Goal: Task Accomplishment & Management: Complete application form

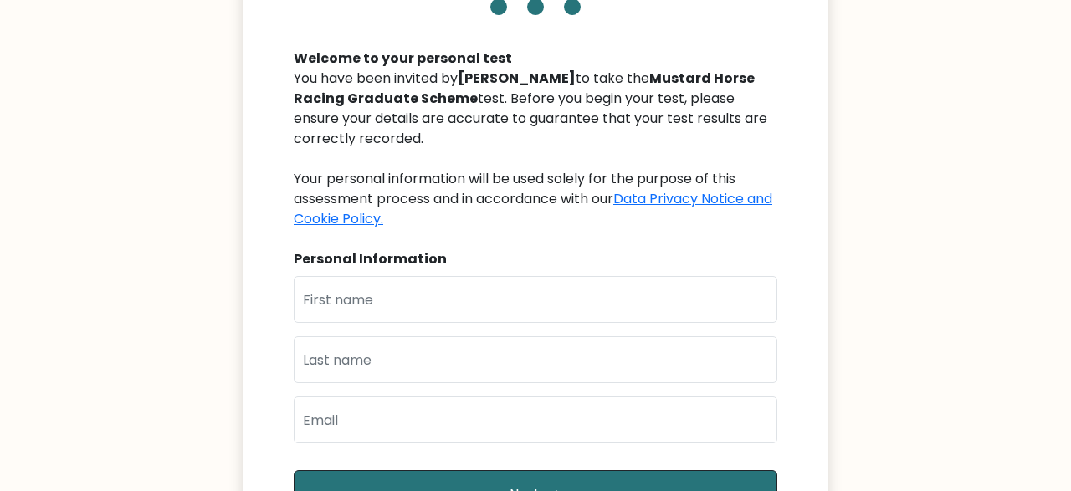
scroll to position [232, 0]
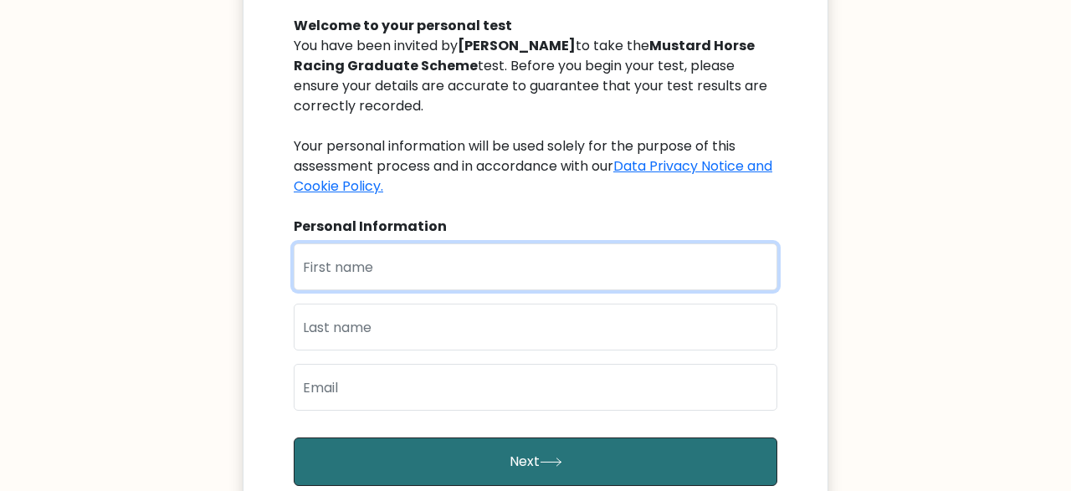
click at [397, 277] on input "text" at bounding box center [536, 266] width 484 height 47
type input "Vedanjali"
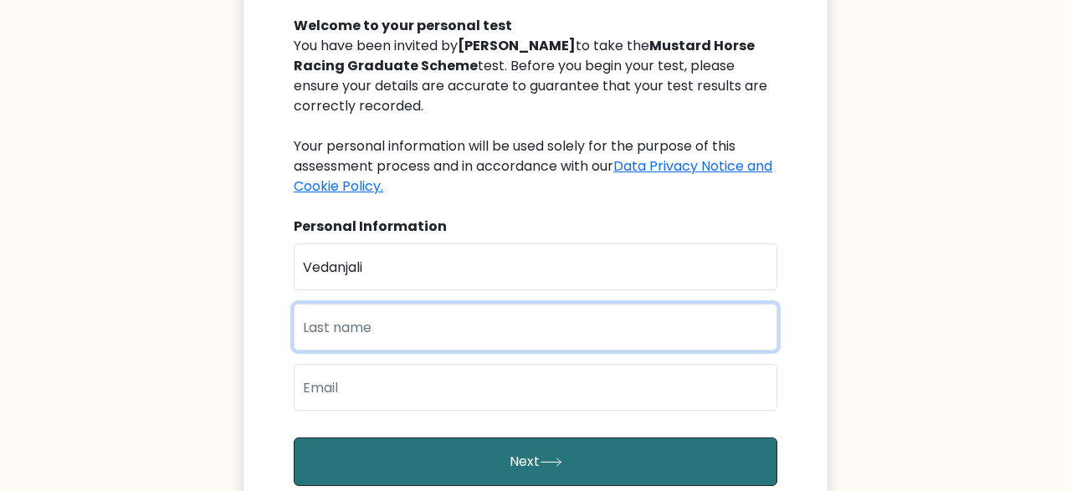
click at [391, 325] on input "text" at bounding box center [536, 327] width 484 height 47
type input "Polaki"
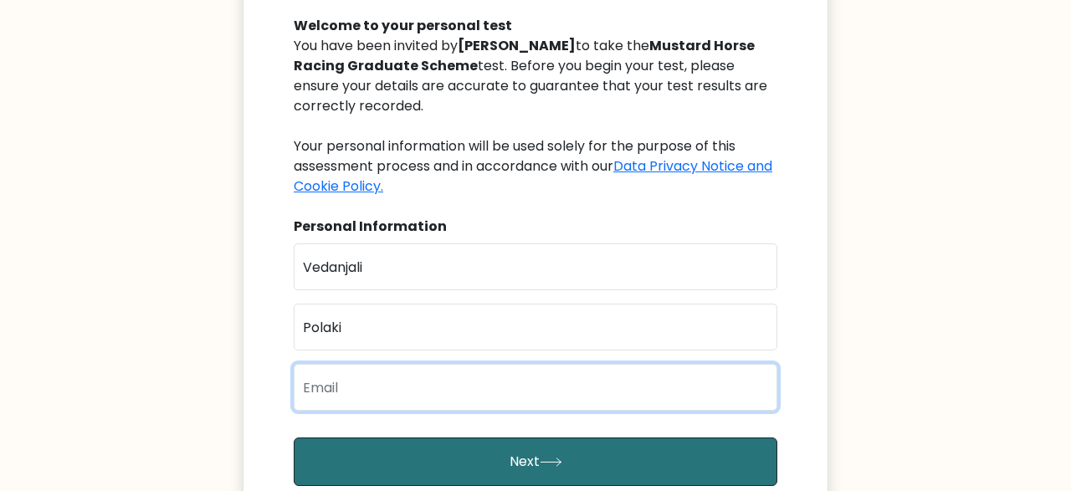
click at [375, 390] on input "email" at bounding box center [536, 387] width 484 height 47
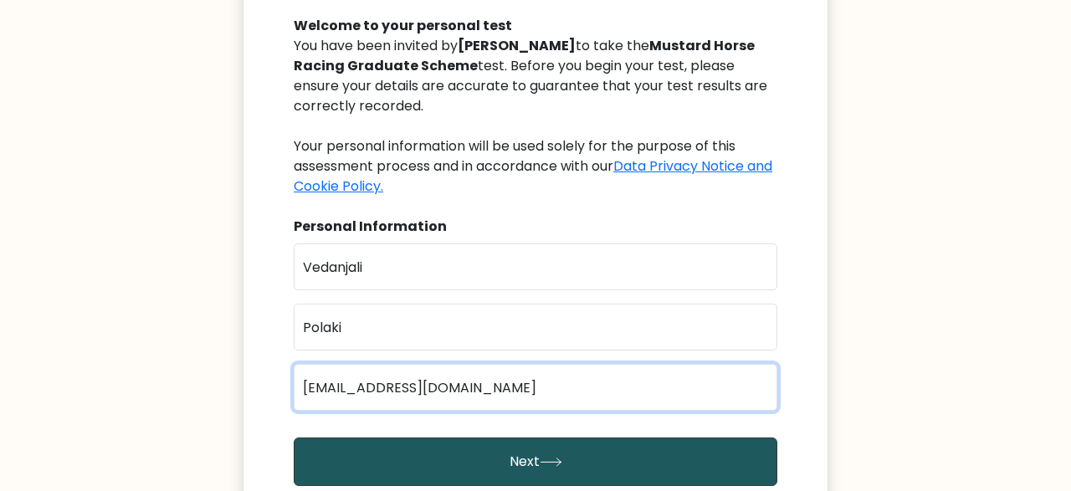
type input "polaki.vedanjali@gmail.com"
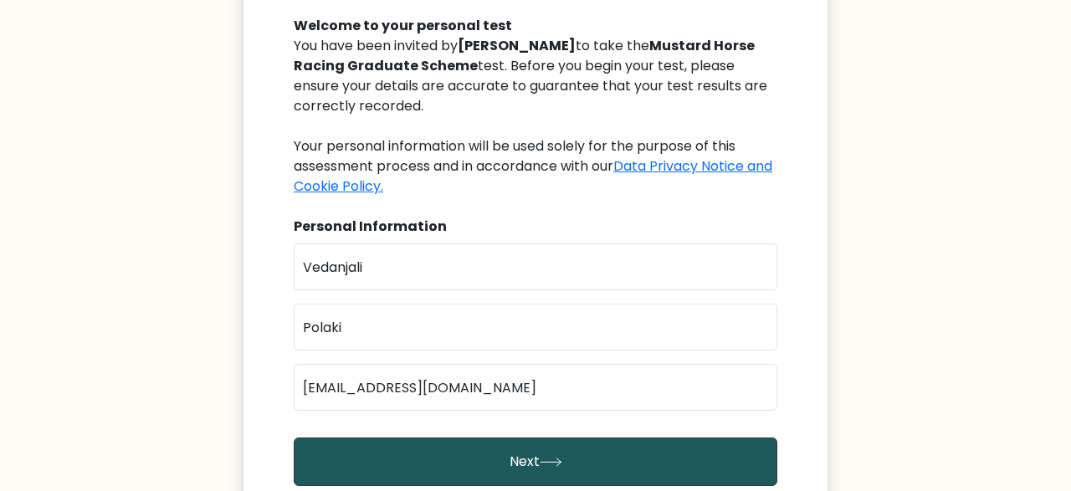
click at [380, 453] on button "Next" at bounding box center [536, 462] width 484 height 49
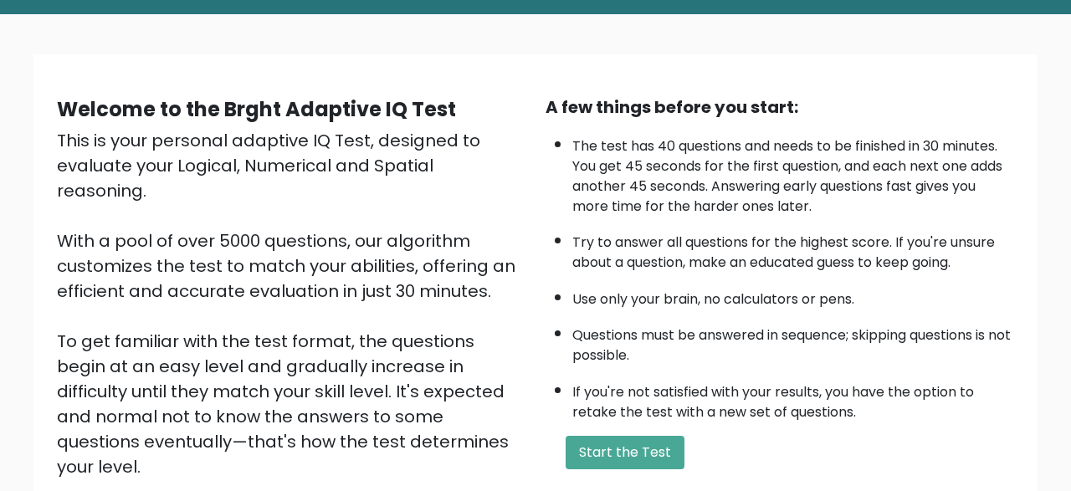
scroll to position [115, 0]
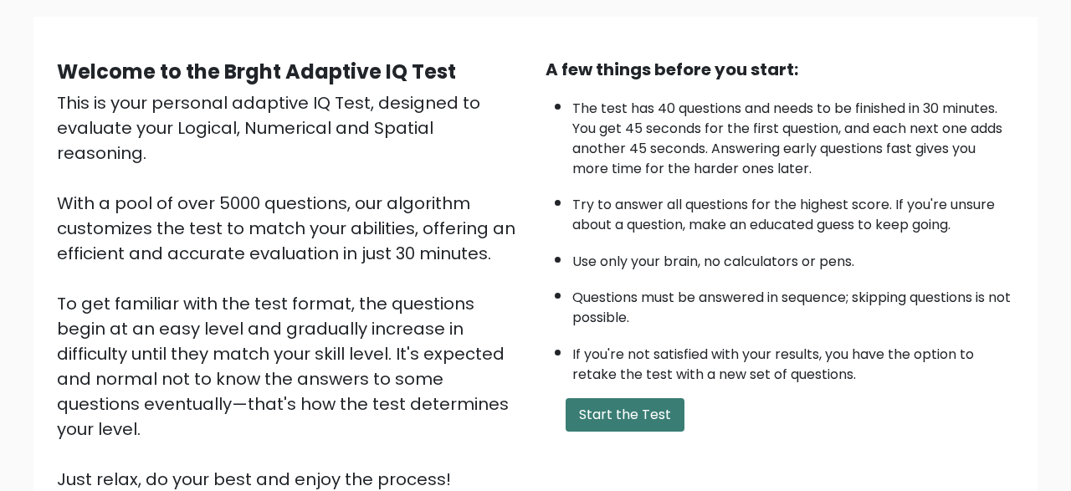
click at [639, 432] on button "Start the Test" at bounding box center [624, 414] width 119 height 33
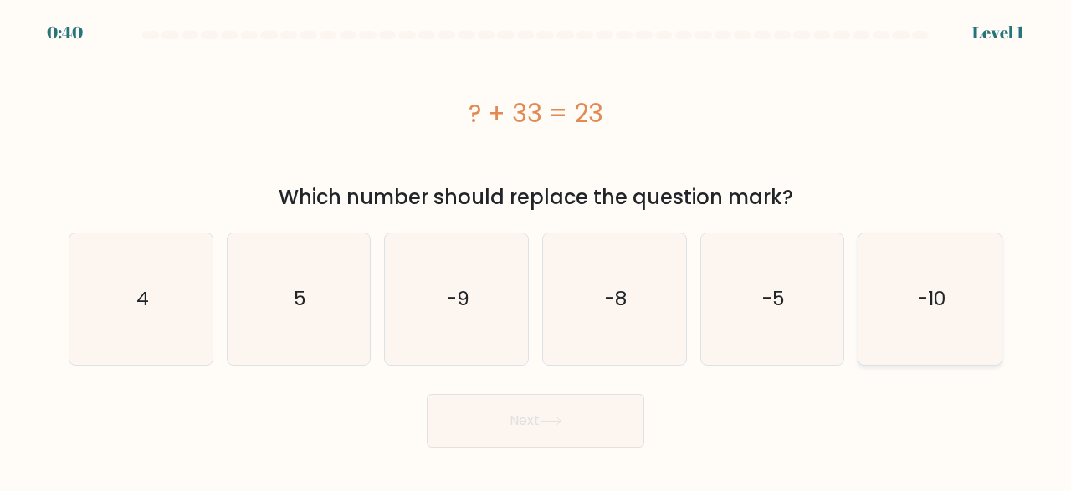
click at [941, 285] on text "-10" at bounding box center [932, 299] width 28 height 28
click at [536, 250] on input "f. -10" at bounding box center [535, 248] width 1 height 4
radio input "true"
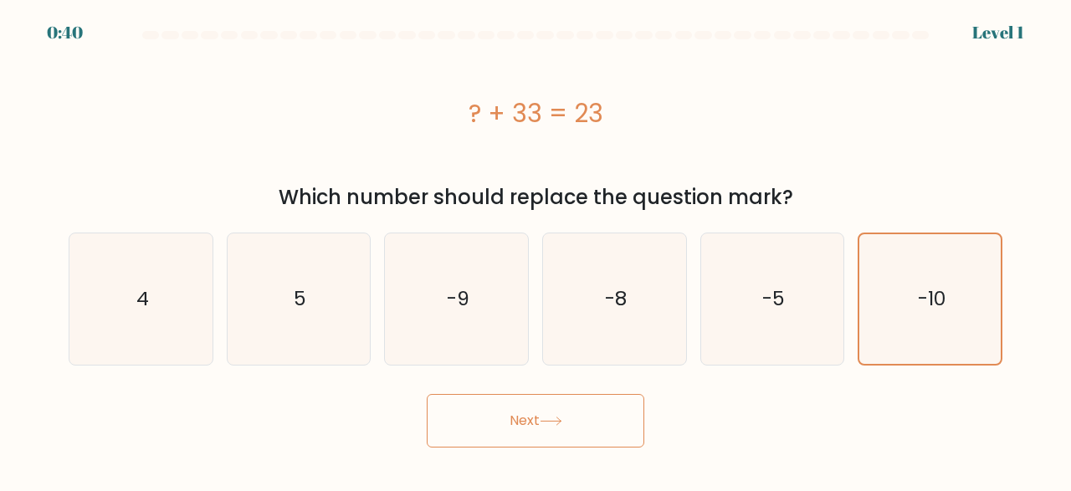
click at [500, 418] on button "Next" at bounding box center [535, 421] width 217 height 54
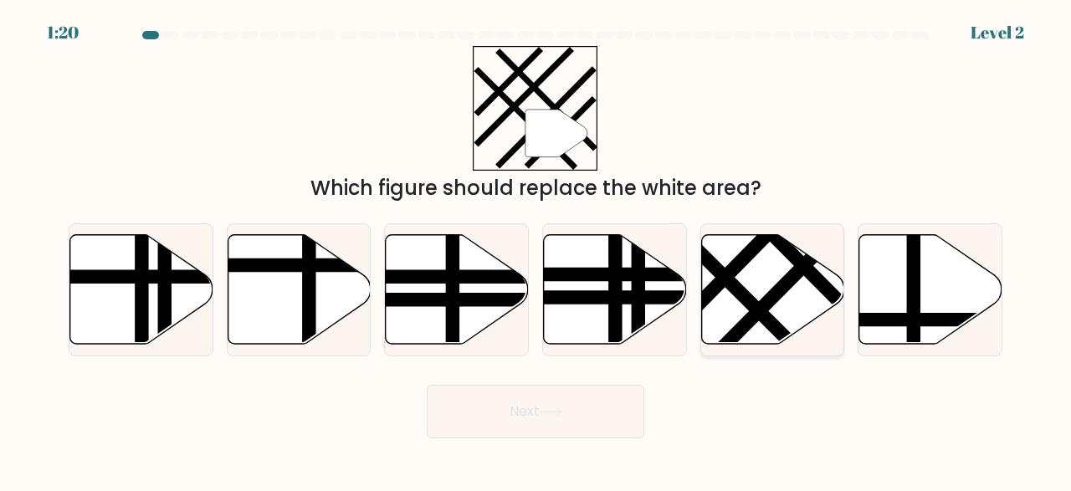
click at [769, 292] on icon at bounding box center [772, 290] width 143 height 110
click at [536, 250] on input "e." at bounding box center [535, 248] width 1 height 4
radio input "true"
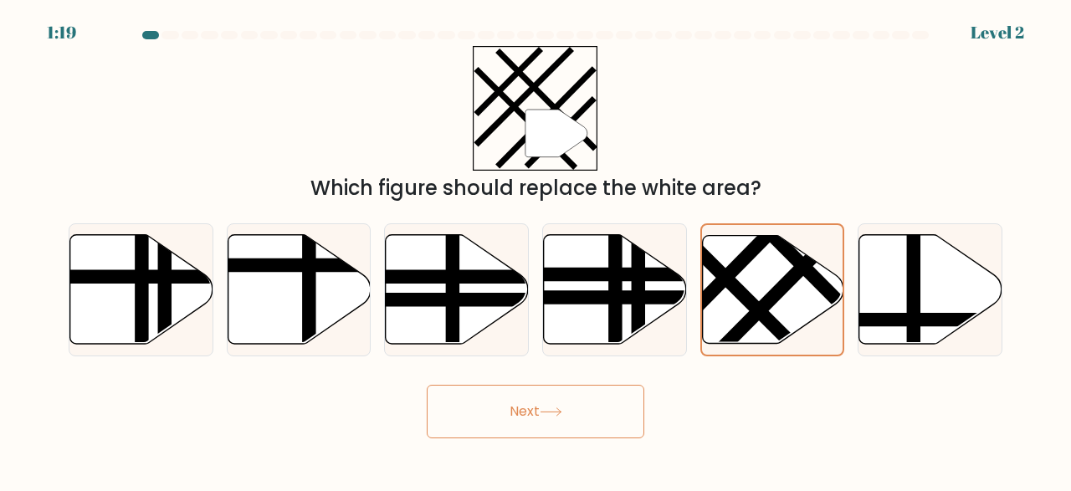
click at [503, 439] on body "1:19 Level 2" at bounding box center [535, 245] width 1071 height 491
click at [511, 424] on button "Next" at bounding box center [535, 412] width 217 height 54
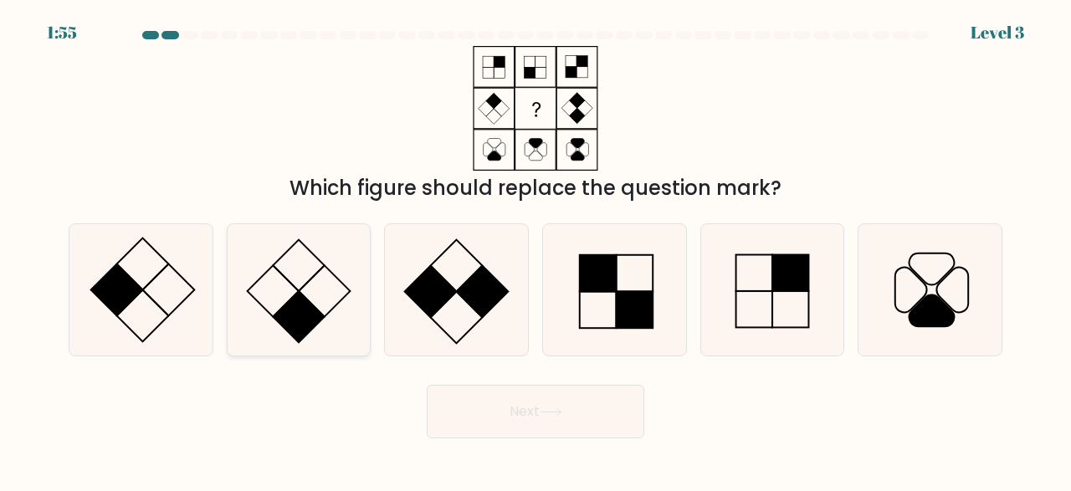
click at [281, 302] on icon at bounding box center [298, 289] width 131 height 131
click at [535, 250] on input "b." at bounding box center [535, 248] width 1 height 4
radio input "true"
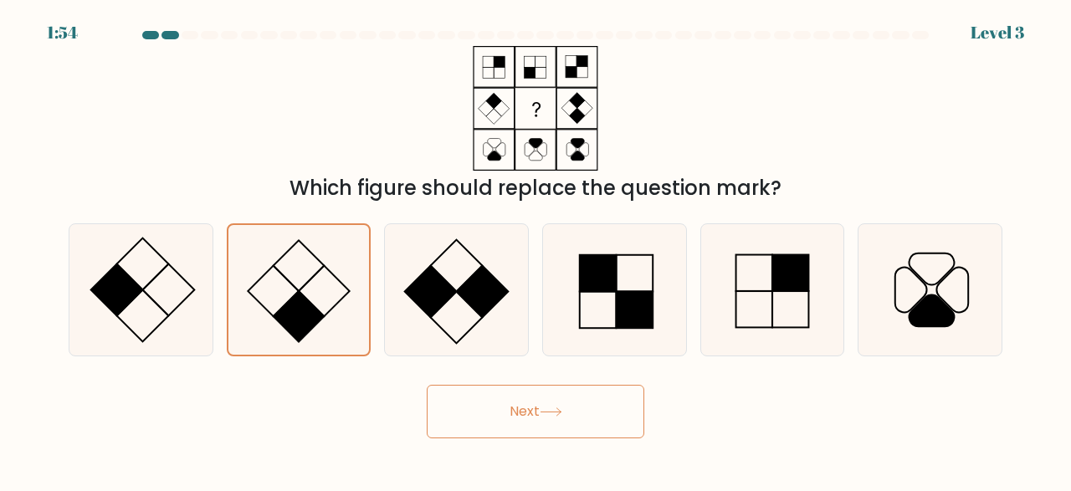
click at [467, 400] on button "Next" at bounding box center [535, 412] width 217 height 54
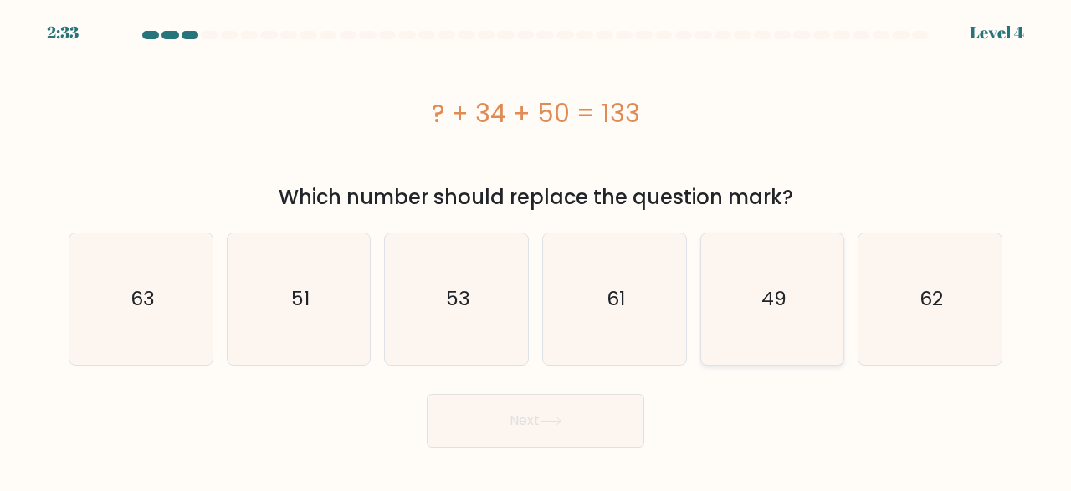
click at [820, 303] on icon "49" at bounding box center [772, 298] width 131 height 131
click at [536, 250] on input "e. 49" at bounding box center [535, 248] width 1 height 4
radio input "true"
click at [625, 429] on button "Next" at bounding box center [535, 421] width 217 height 54
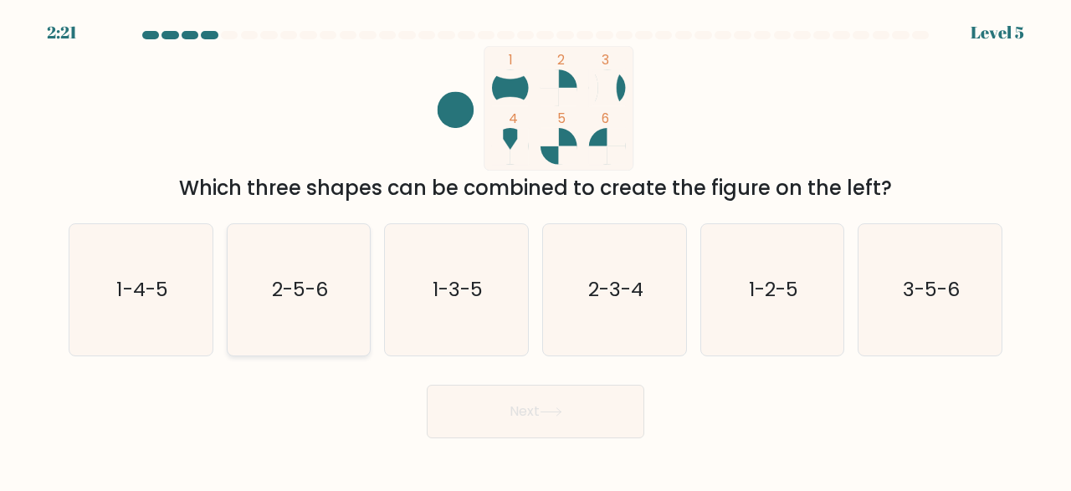
click at [320, 277] on text "2-5-6" at bounding box center [300, 290] width 56 height 28
click at [535, 250] on input "b. 2-5-6" at bounding box center [535, 248] width 1 height 4
radio input "true"
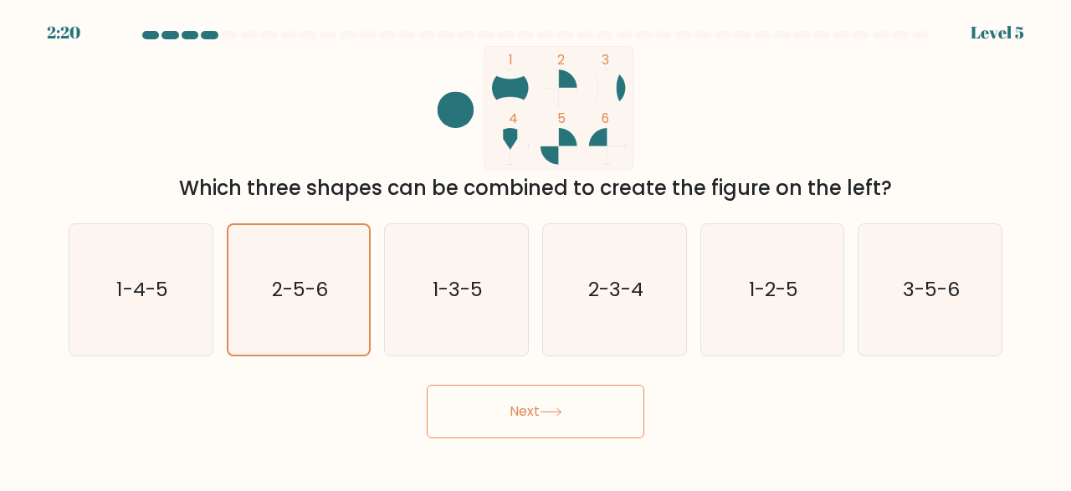
click at [518, 402] on button "Next" at bounding box center [535, 412] width 217 height 54
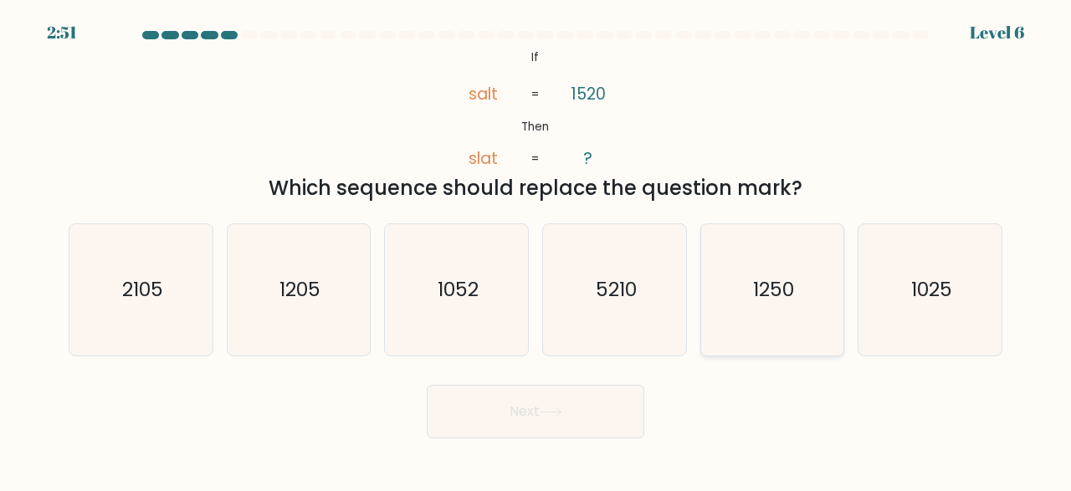
click at [757, 276] on text "1250" at bounding box center [773, 290] width 41 height 28
click at [536, 250] on input "e. 1250" at bounding box center [535, 248] width 1 height 4
radio input "true"
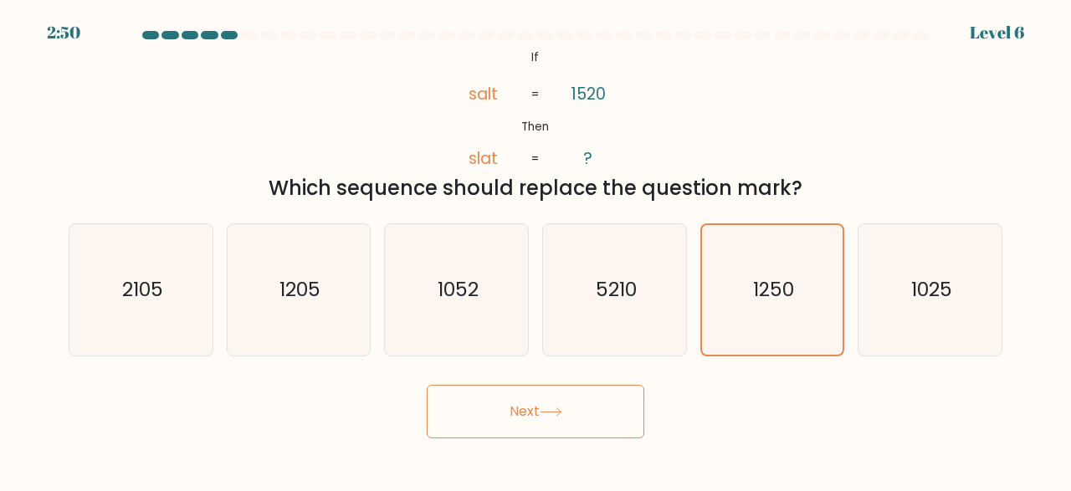
click at [573, 418] on button "Next" at bounding box center [535, 412] width 217 height 54
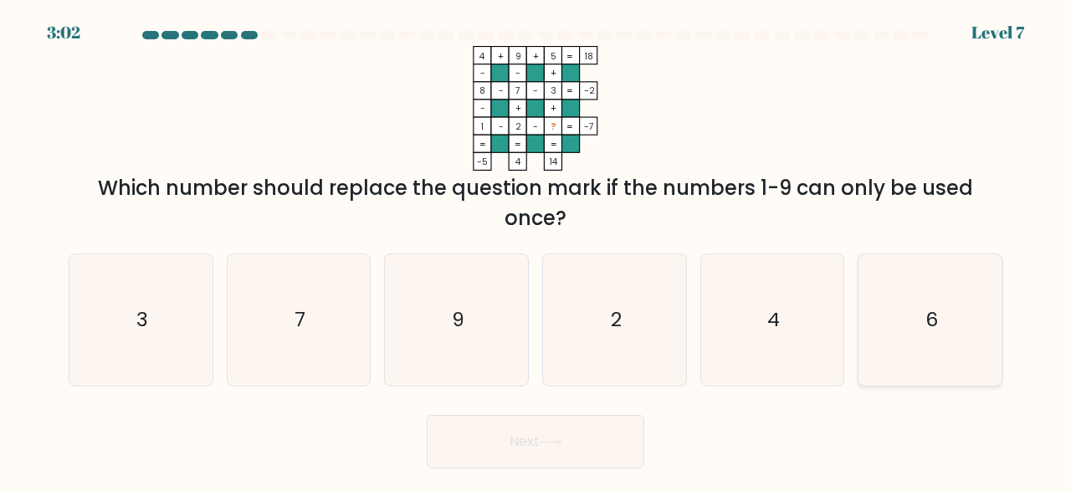
click at [908, 310] on icon "6" at bounding box center [929, 319] width 131 height 131
click at [536, 250] on input "f. 6" at bounding box center [535, 248] width 1 height 4
radio input "true"
click at [606, 433] on button "Next" at bounding box center [535, 442] width 217 height 54
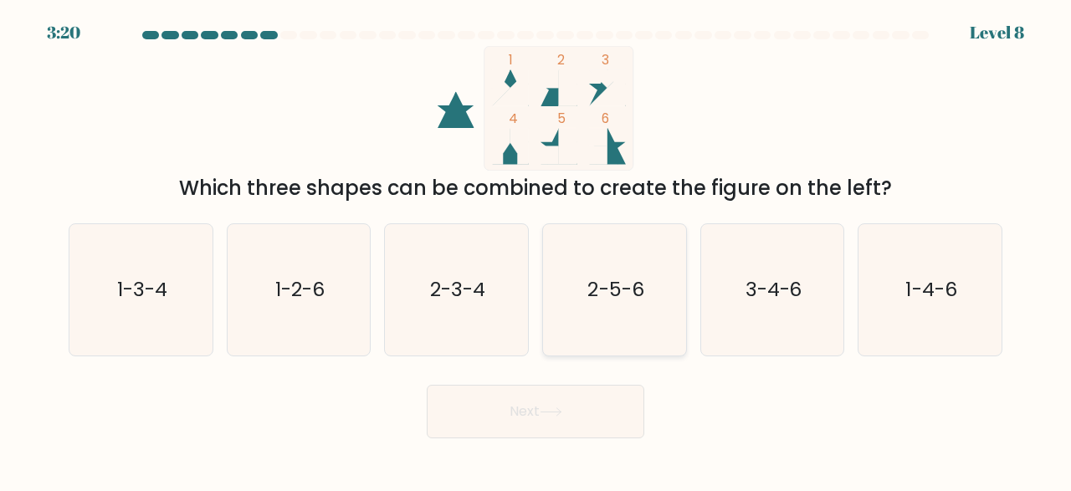
click at [611, 289] on text "2-5-6" at bounding box center [615, 290] width 56 height 28
click at [536, 250] on input "d. 2-5-6" at bounding box center [535, 248] width 1 height 4
radio input "true"
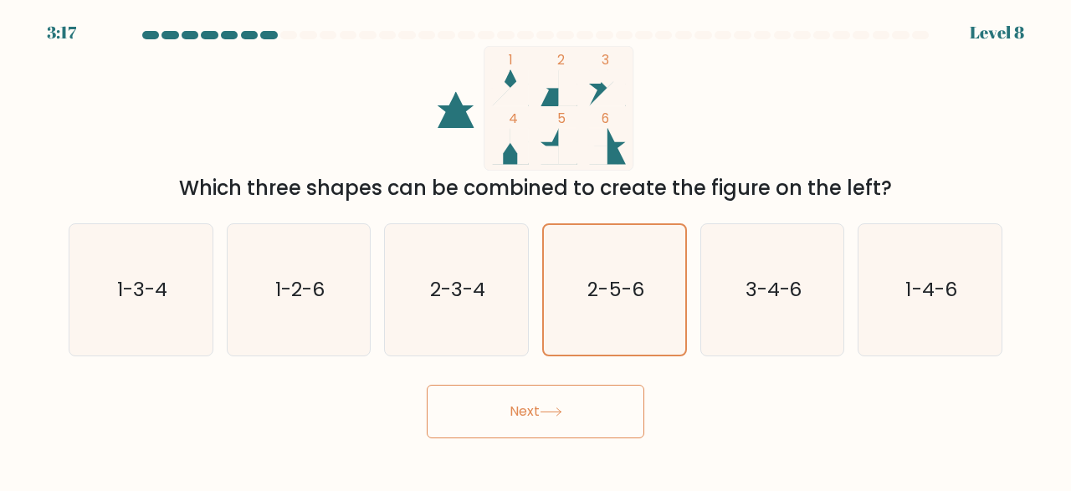
click at [596, 416] on button "Next" at bounding box center [535, 412] width 217 height 54
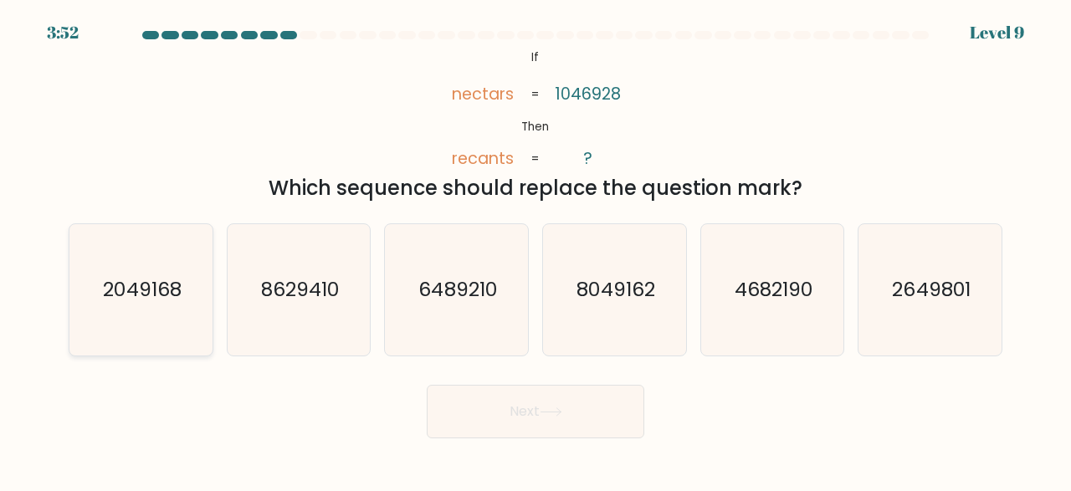
click at [163, 303] on icon "2049168" at bounding box center [140, 289] width 131 height 131
click at [535, 250] on input "a. 2049168" at bounding box center [535, 248] width 1 height 4
radio input "true"
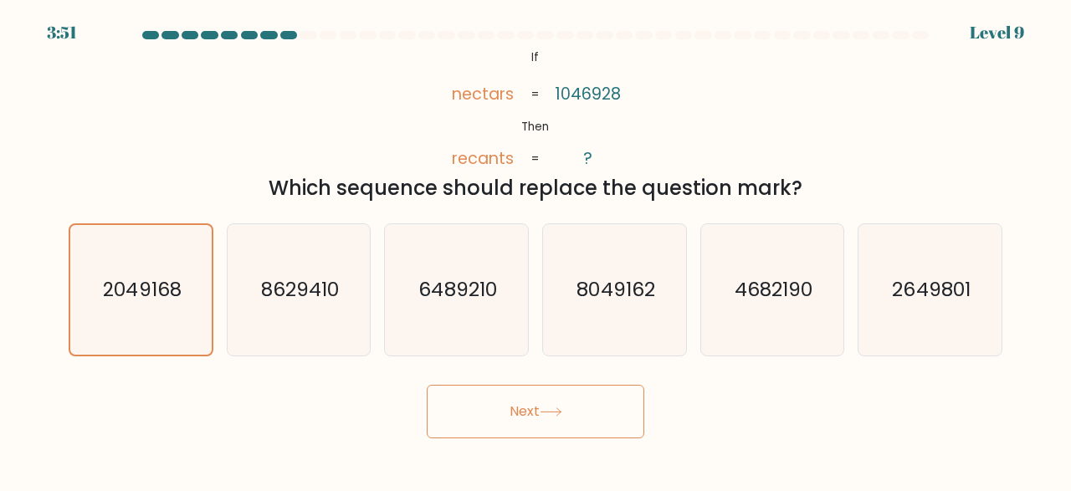
click at [499, 419] on button "Next" at bounding box center [535, 412] width 217 height 54
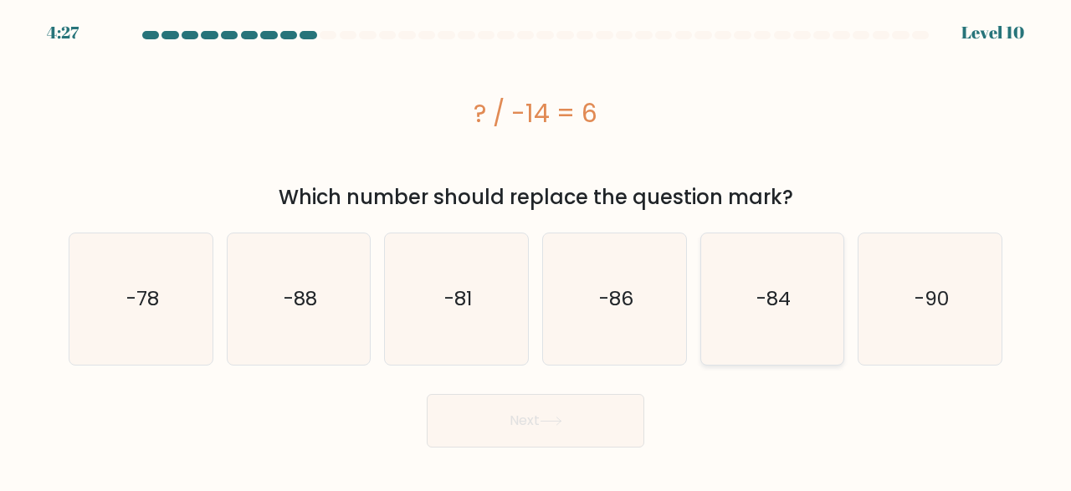
click at [774, 327] on icon "-84" at bounding box center [772, 298] width 131 height 131
click at [536, 250] on input "e. -84" at bounding box center [535, 248] width 1 height 4
radio input "true"
click at [550, 425] on icon at bounding box center [551, 421] width 23 height 9
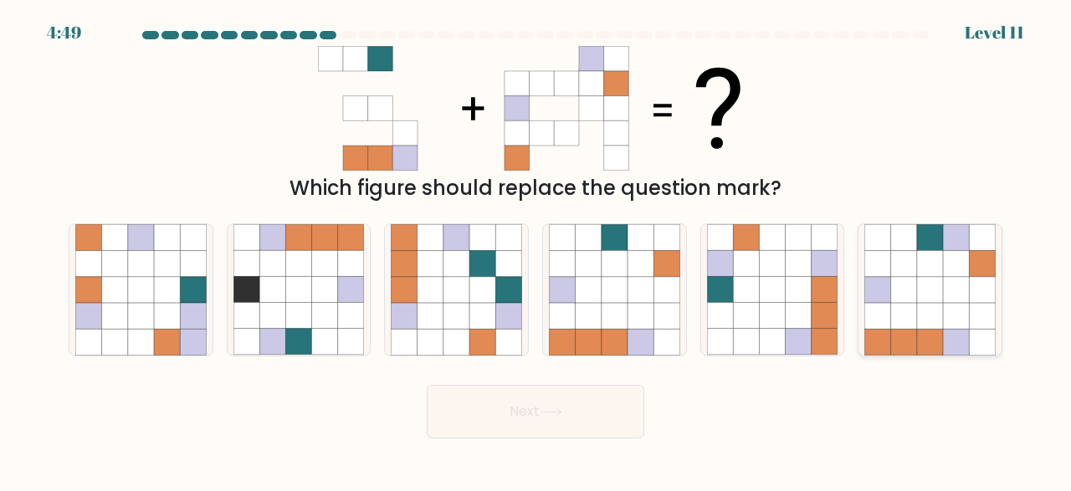
click at [968, 304] on icon at bounding box center [956, 316] width 26 height 26
click at [536, 250] on input "f." at bounding box center [535, 248] width 1 height 4
radio input "true"
click at [531, 438] on body "4:49 Level 11" at bounding box center [535, 245] width 1071 height 491
click at [533, 425] on button "Next" at bounding box center [535, 412] width 217 height 54
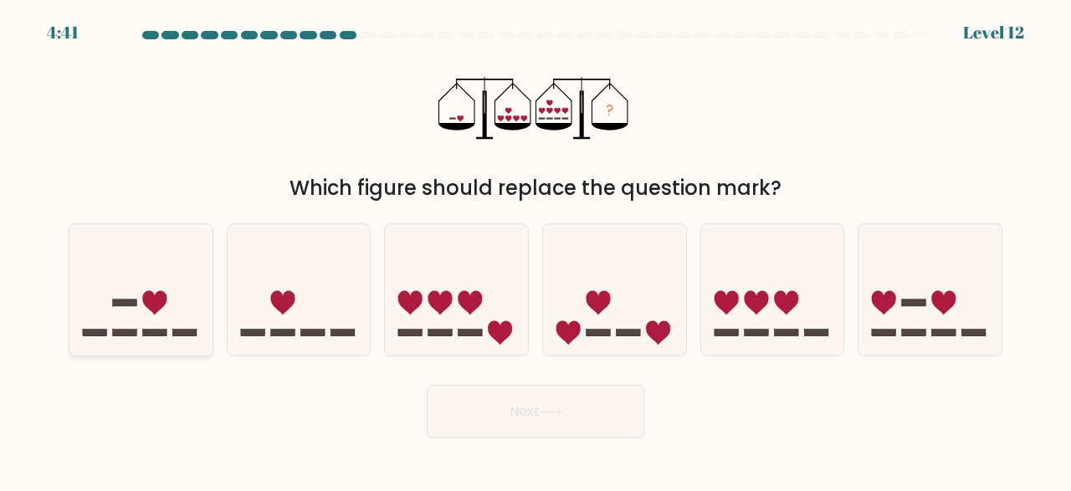
click at [113, 282] on icon at bounding box center [140, 290] width 143 height 118
click at [535, 250] on input "a." at bounding box center [535, 248] width 1 height 4
radio input "true"
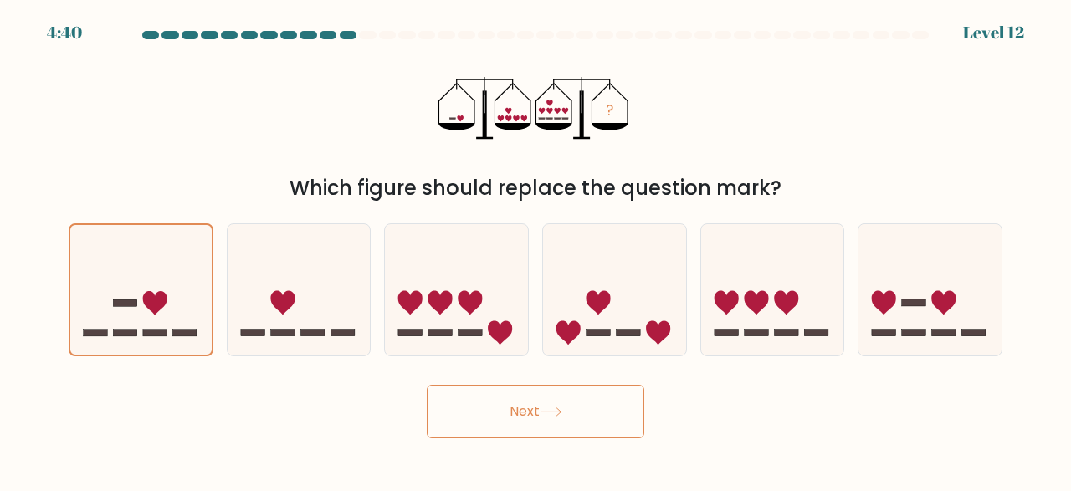
click at [530, 414] on button "Next" at bounding box center [535, 412] width 217 height 54
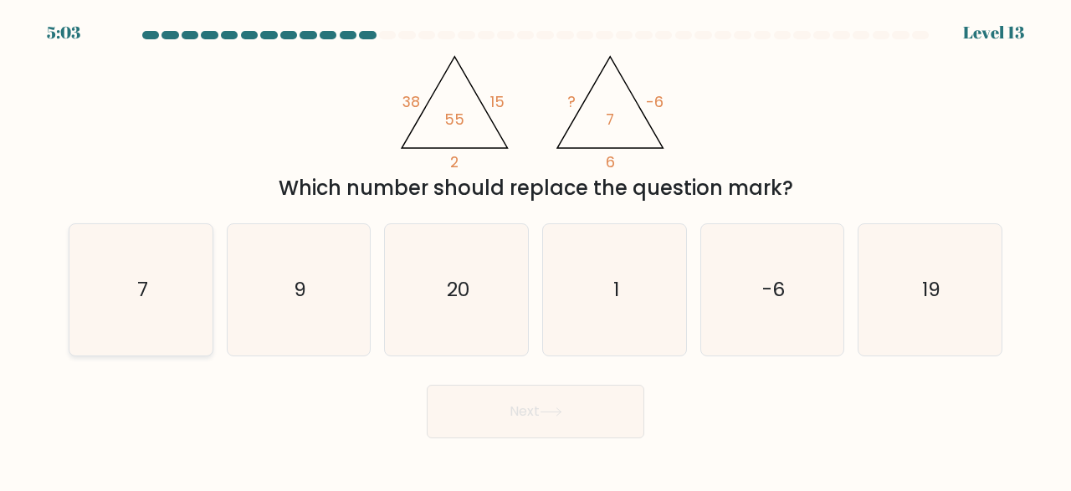
click at [126, 299] on icon "7" at bounding box center [140, 289] width 131 height 131
click at [535, 250] on input "a. 7" at bounding box center [535, 248] width 1 height 4
radio input "true"
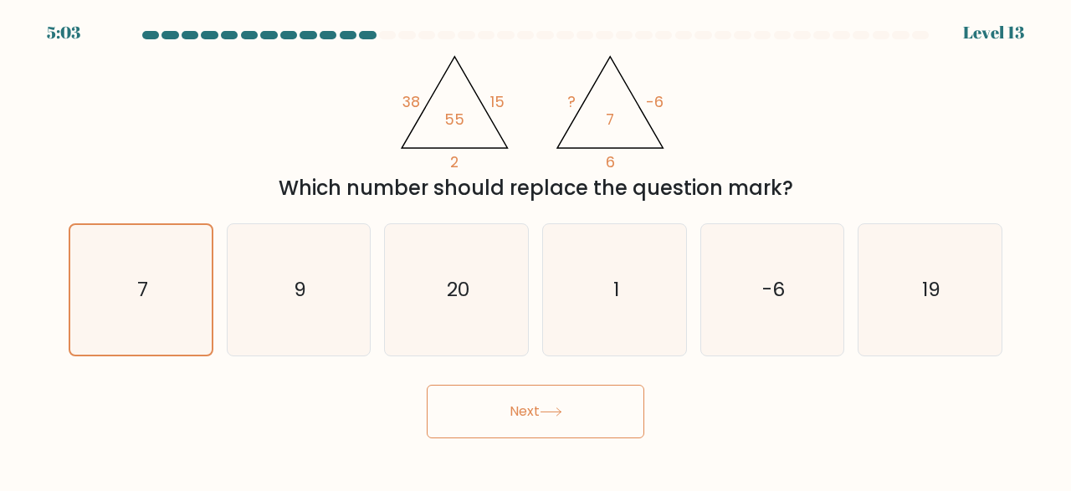
click at [558, 421] on button "Next" at bounding box center [535, 412] width 217 height 54
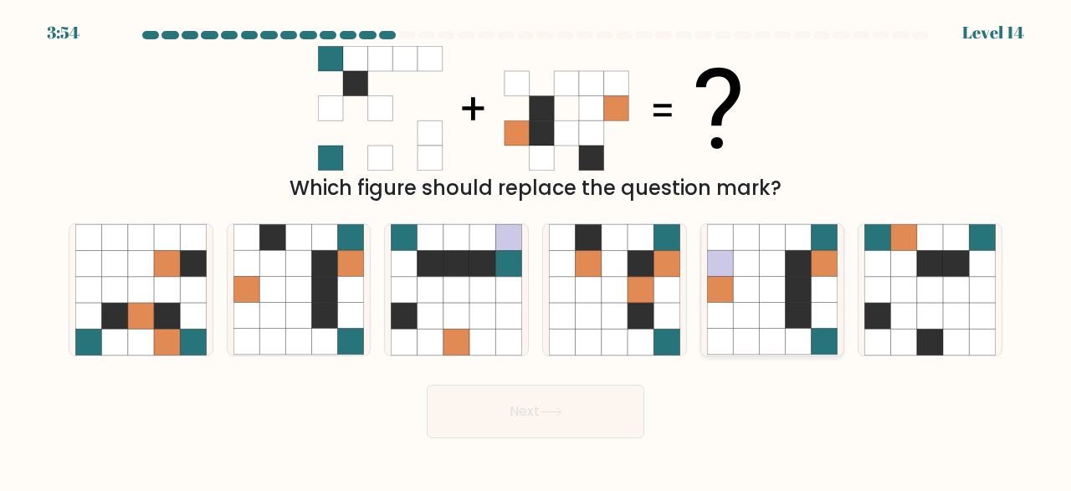
click at [781, 295] on icon at bounding box center [772, 290] width 26 height 26
click at [536, 250] on input "e." at bounding box center [535, 248] width 1 height 4
radio input "true"
click at [562, 412] on icon at bounding box center [551, 411] width 23 height 9
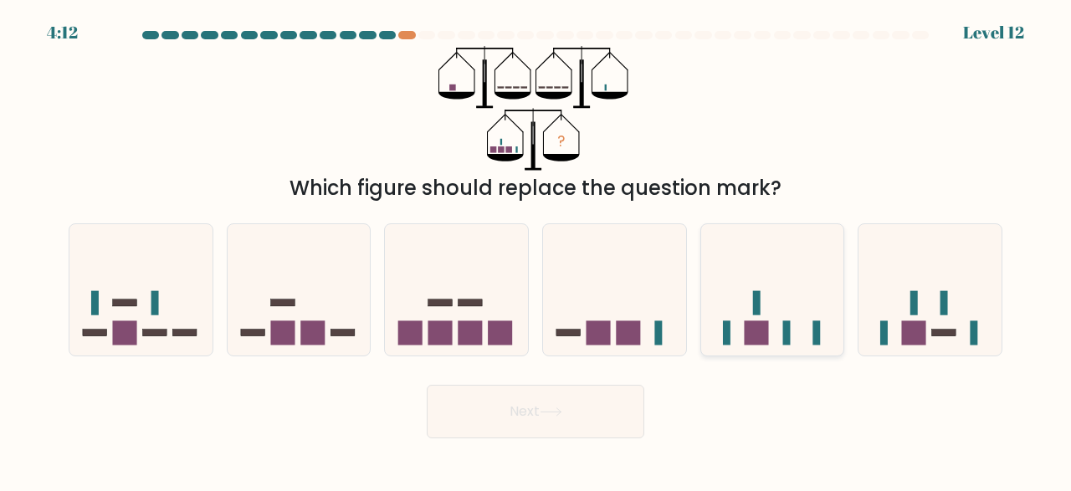
click at [784, 290] on icon at bounding box center [772, 290] width 143 height 118
click at [536, 250] on input "e." at bounding box center [535, 248] width 1 height 4
radio input "true"
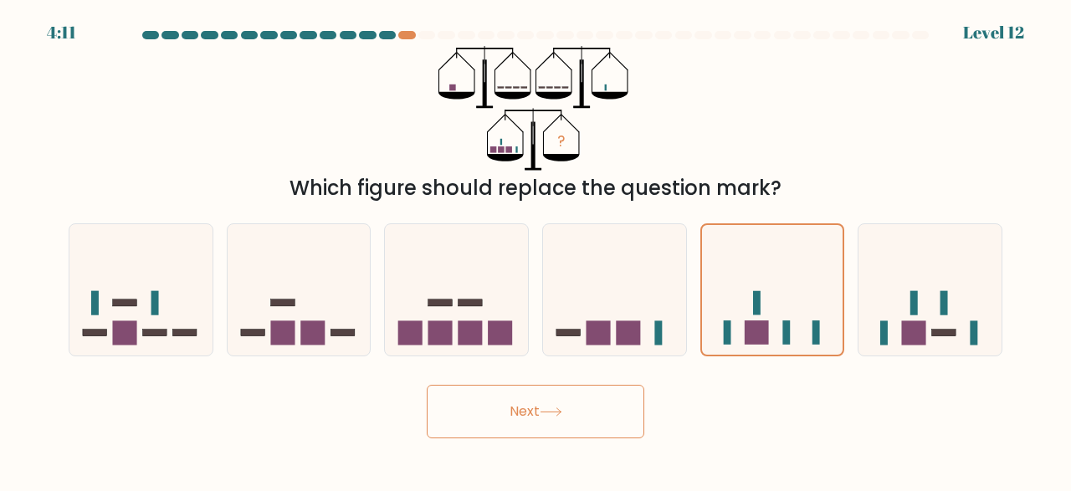
click at [538, 432] on button "Next" at bounding box center [535, 412] width 217 height 54
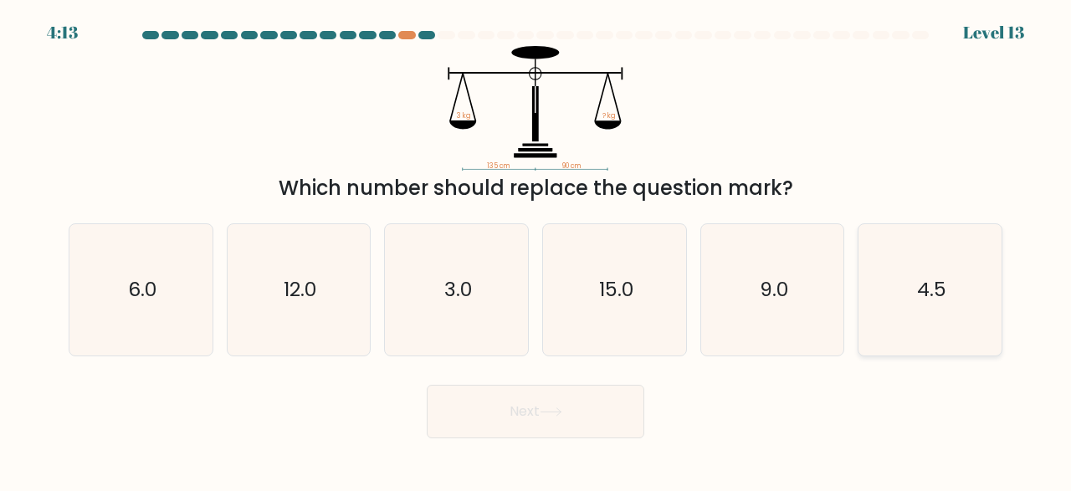
click at [980, 284] on icon "4.5" at bounding box center [929, 289] width 131 height 131
click at [536, 250] on input "f. 4.5" at bounding box center [535, 248] width 1 height 4
radio input "true"
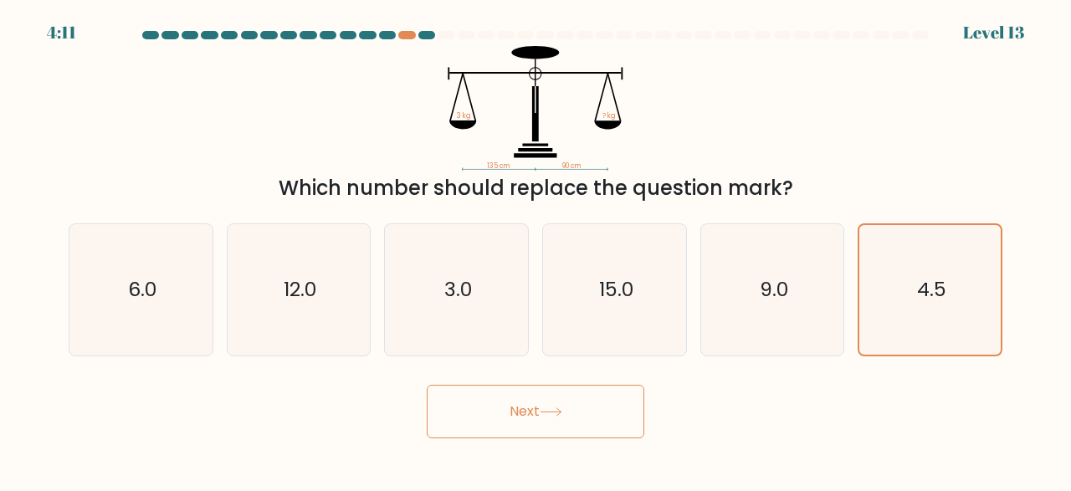
click at [585, 403] on button "Next" at bounding box center [535, 412] width 217 height 54
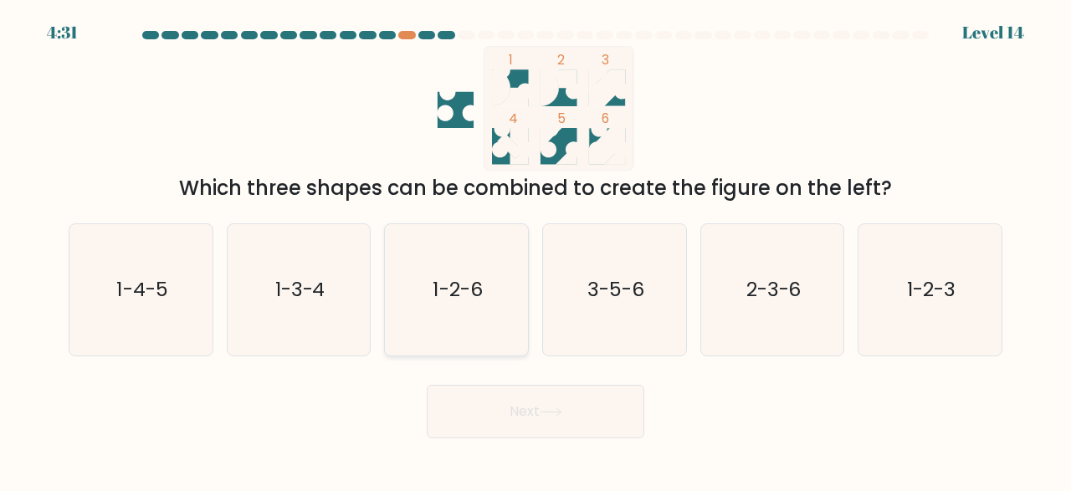
click at [427, 283] on icon "1-2-6" at bounding box center [456, 289] width 131 height 131
click at [535, 250] on input "c. 1-2-6" at bounding box center [535, 248] width 1 height 4
radio input "true"
click at [514, 427] on button "Next" at bounding box center [535, 412] width 217 height 54
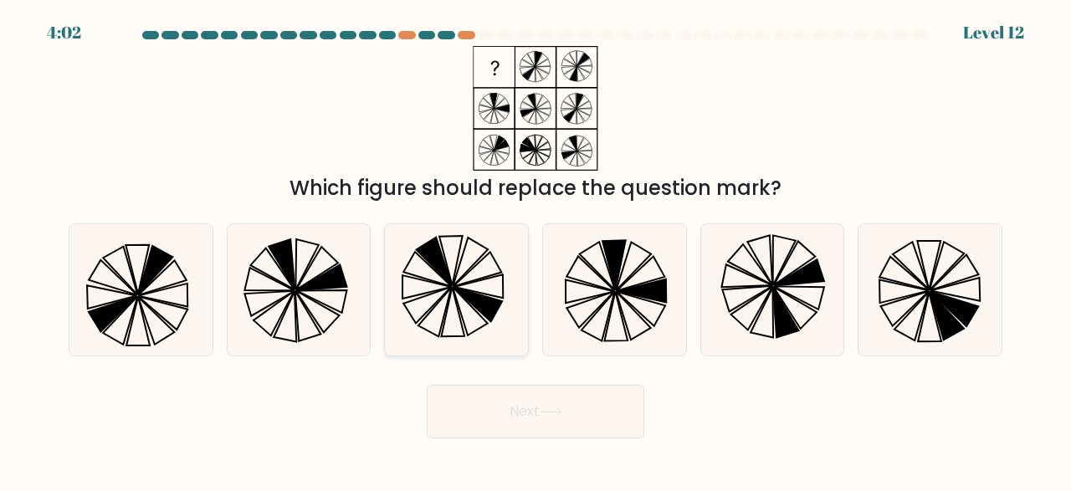
click at [460, 297] on icon at bounding box center [456, 289] width 131 height 131
click at [535, 250] on input "c." at bounding box center [535, 248] width 1 height 4
radio input "true"
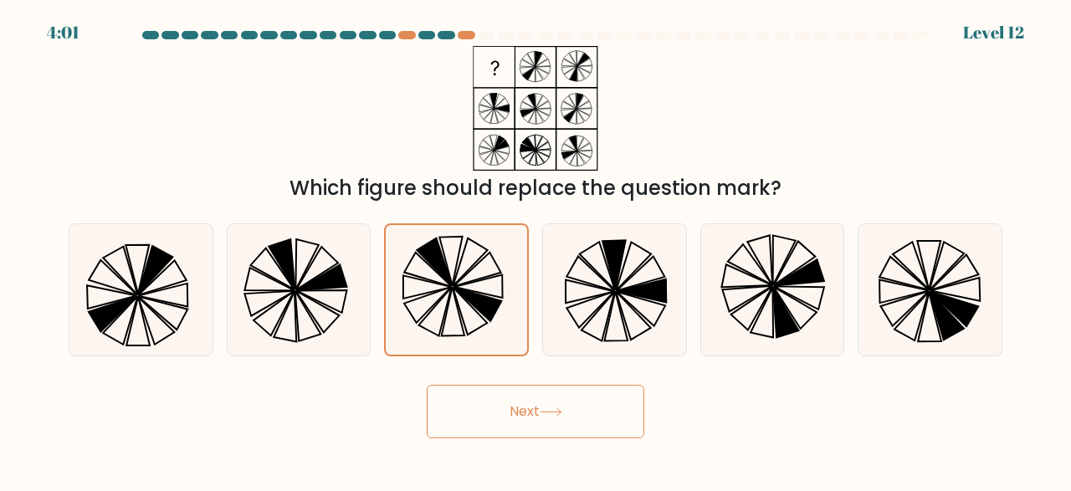
click at [495, 408] on button "Next" at bounding box center [535, 412] width 217 height 54
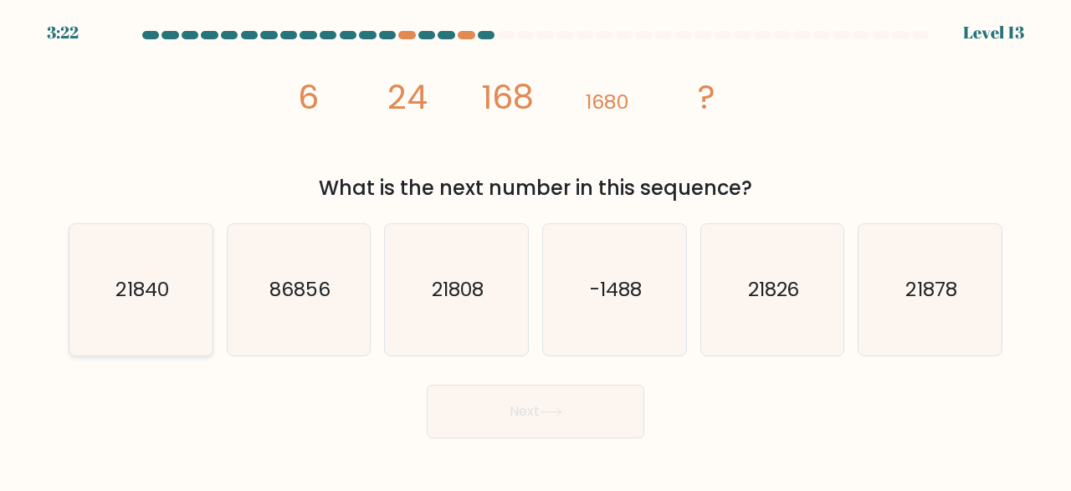
click at [141, 295] on text "21840" at bounding box center [141, 290] width 53 height 28
click at [535, 250] on input "a. 21840" at bounding box center [535, 248] width 1 height 4
radio input "true"
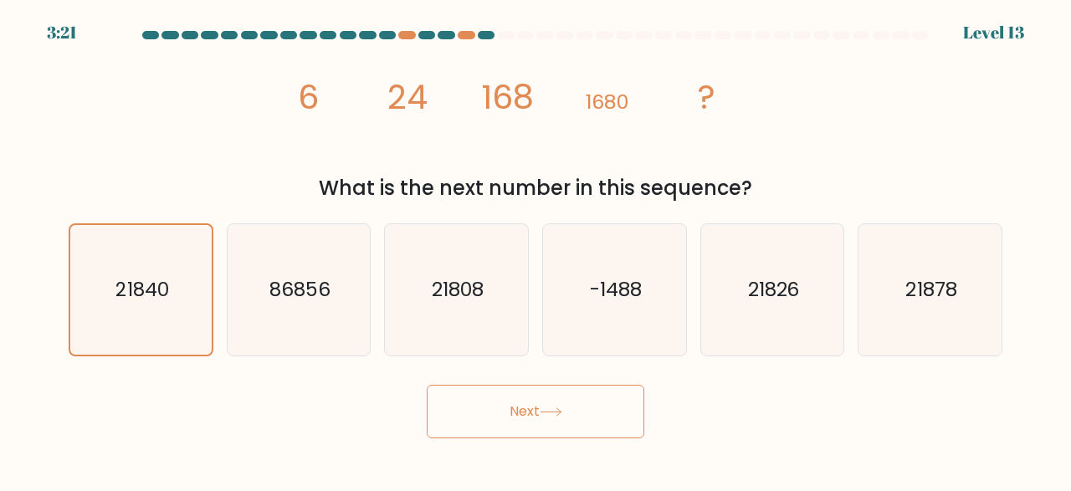
click at [548, 413] on icon at bounding box center [551, 411] width 23 height 9
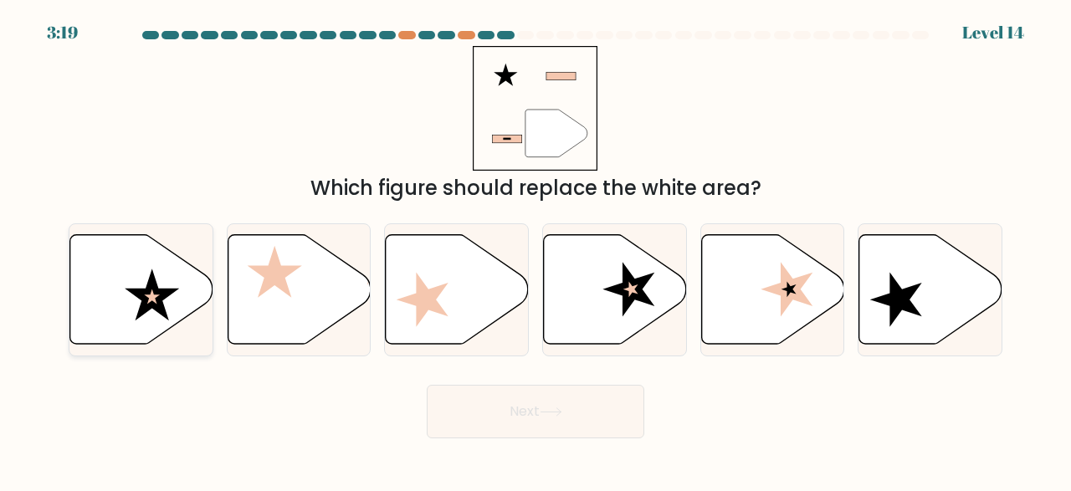
click at [141, 263] on icon at bounding box center [141, 290] width 143 height 110
click at [535, 250] on input "a." at bounding box center [535, 248] width 1 height 4
radio input "true"
click at [486, 420] on button "Next" at bounding box center [535, 412] width 217 height 54
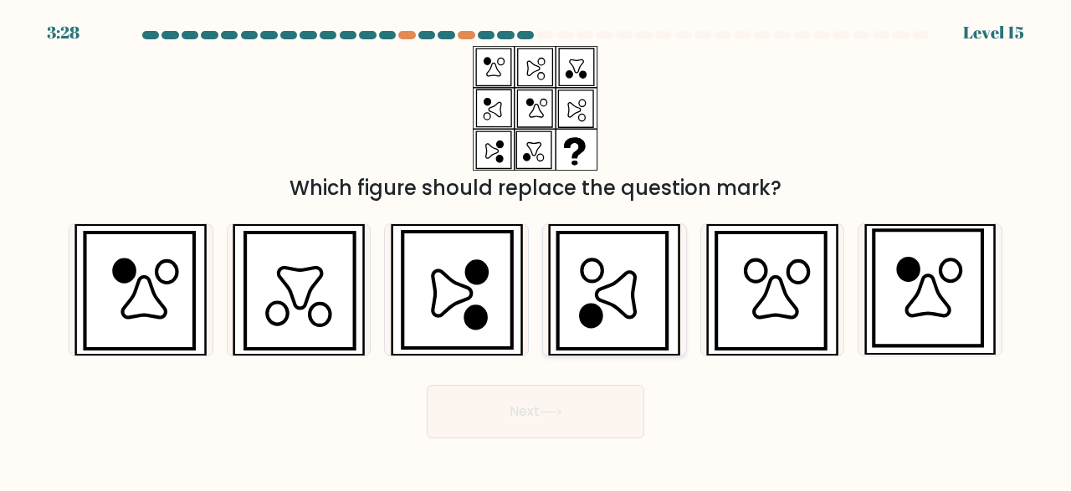
click at [595, 271] on icon at bounding box center [612, 291] width 109 height 116
click at [536, 250] on input "d." at bounding box center [535, 248] width 1 height 4
radio input "true"
click at [562, 398] on button "Next" at bounding box center [535, 412] width 217 height 54
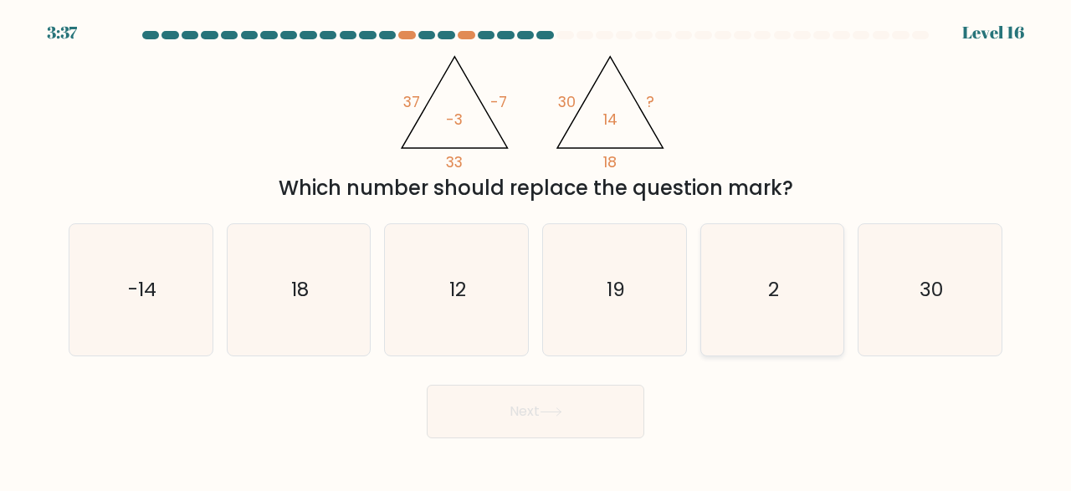
click at [759, 268] on icon "2" at bounding box center [772, 289] width 131 height 131
click at [536, 250] on input "e. 2" at bounding box center [535, 248] width 1 height 4
radio input "true"
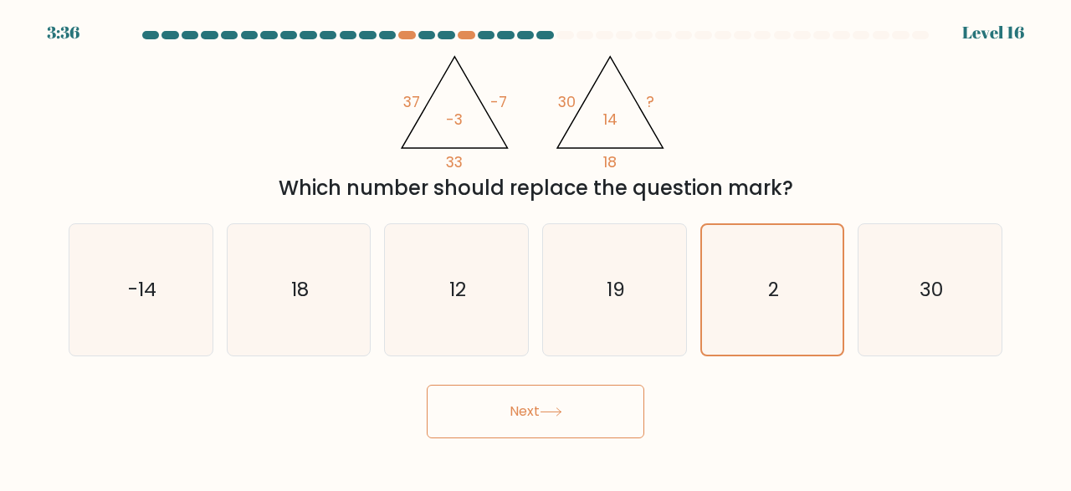
click at [619, 422] on button "Next" at bounding box center [535, 412] width 217 height 54
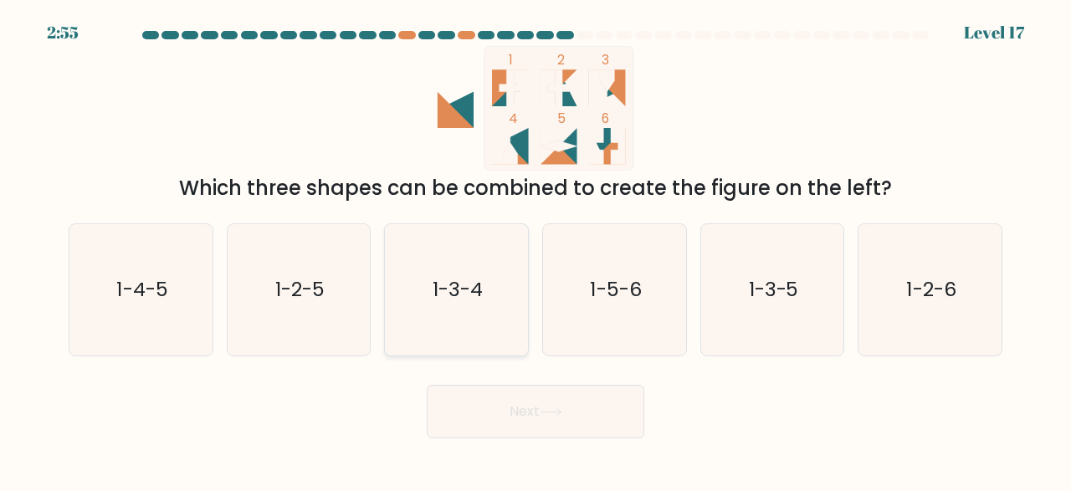
click at [494, 299] on icon "1-3-4" at bounding box center [456, 289] width 131 height 131
click at [535, 250] on input "c. 1-3-4" at bounding box center [535, 248] width 1 height 4
radio input "true"
click at [551, 403] on button "Next" at bounding box center [535, 412] width 217 height 54
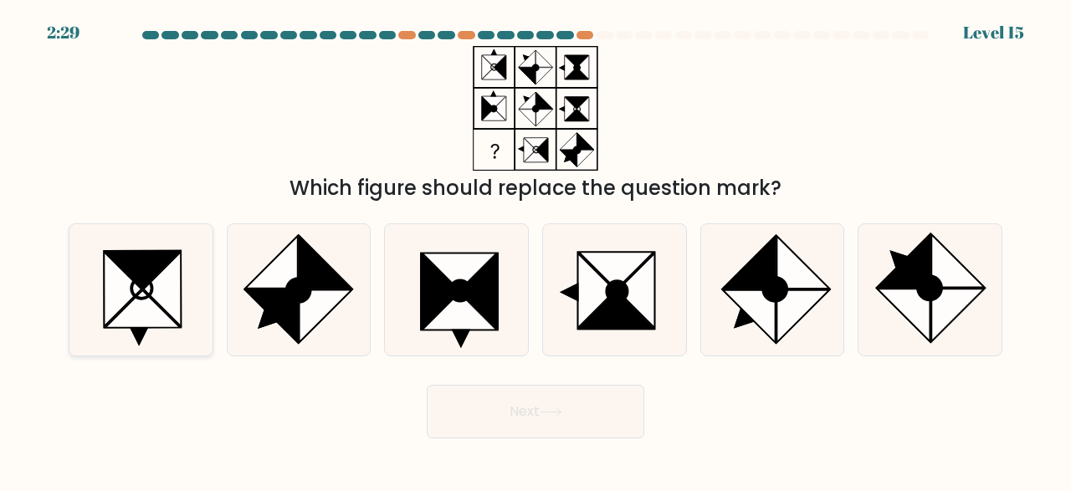
click at [151, 266] on icon at bounding box center [142, 270] width 74 height 38
click at [535, 250] on input "a." at bounding box center [535, 248] width 1 height 4
radio input "true"
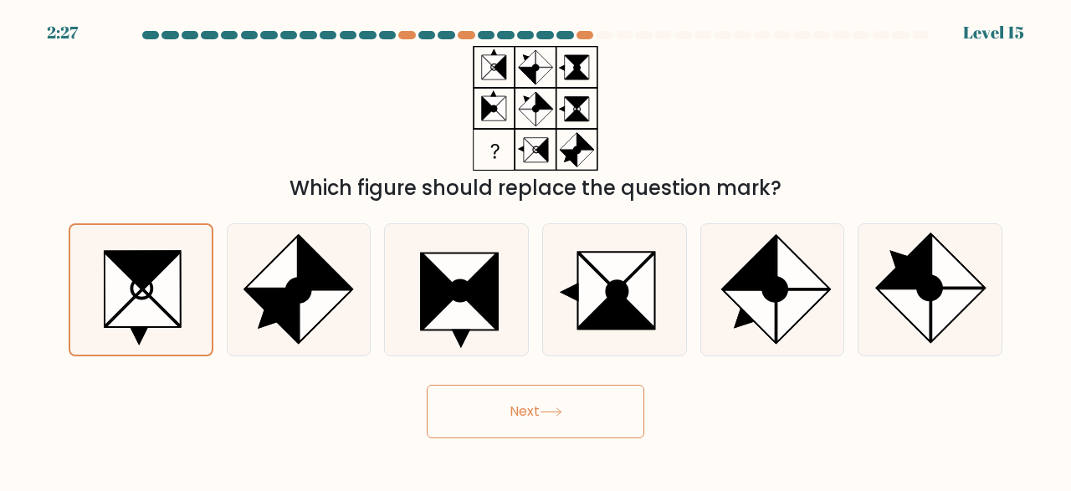
click at [538, 407] on button "Next" at bounding box center [535, 412] width 217 height 54
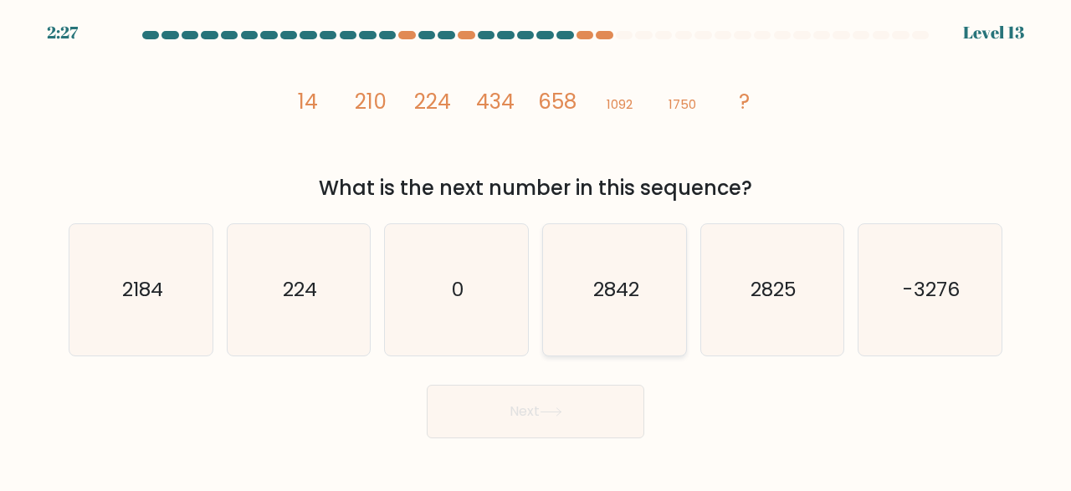
click at [594, 264] on icon "2842" at bounding box center [614, 289] width 131 height 131
click at [540, 414] on button "Next" at bounding box center [535, 412] width 217 height 54
click at [598, 310] on icon "2842" at bounding box center [614, 289] width 131 height 131
click at [536, 250] on input "d. 2842" at bounding box center [535, 248] width 1 height 4
radio input "true"
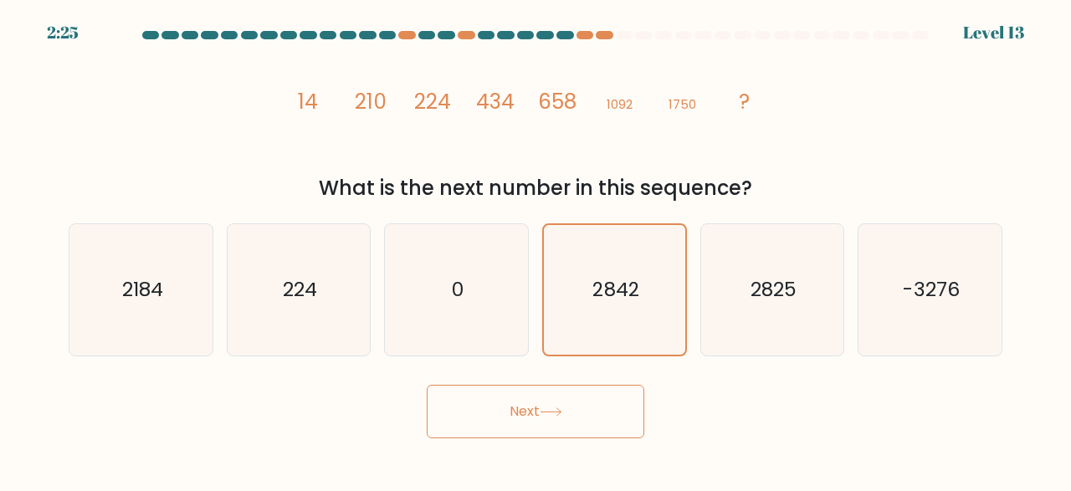
click at [541, 412] on button "Next" at bounding box center [535, 412] width 217 height 54
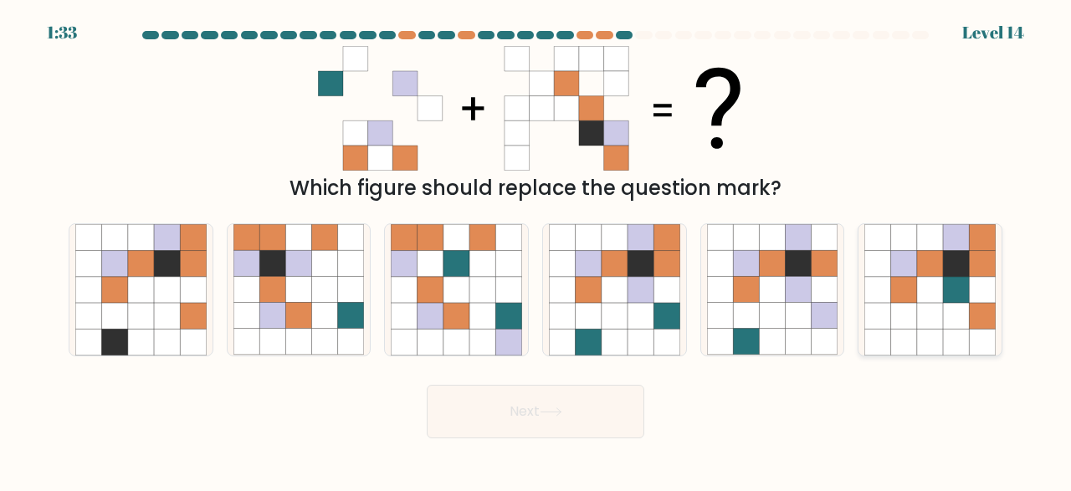
click at [926, 299] on icon at bounding box center [930, 290] width 26 height 26
click at [536, 250] on input "f." at bounding box center [535, 248] width 1 height 4
radio input "true"
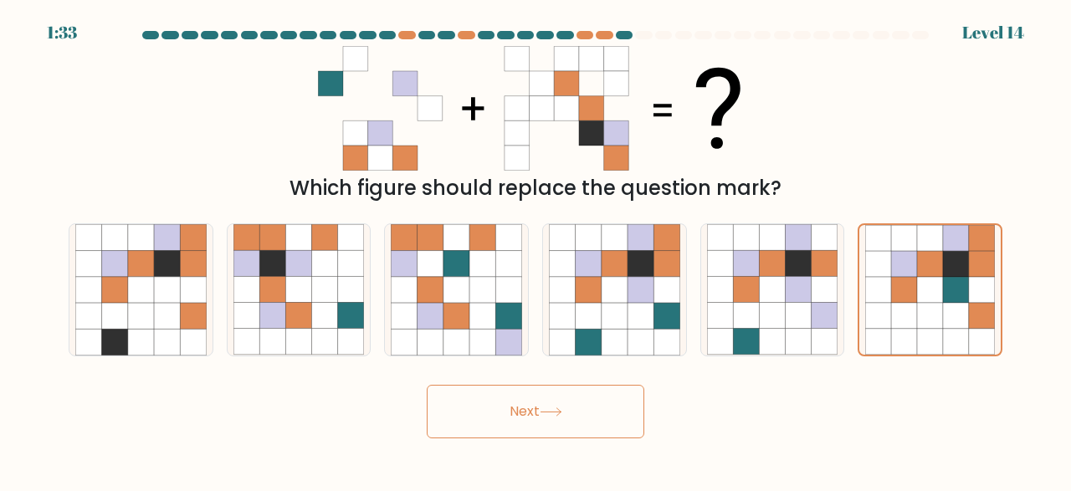
click at [473, 386] on button "Next" at bounding box center [535, 412] width 217 height 54
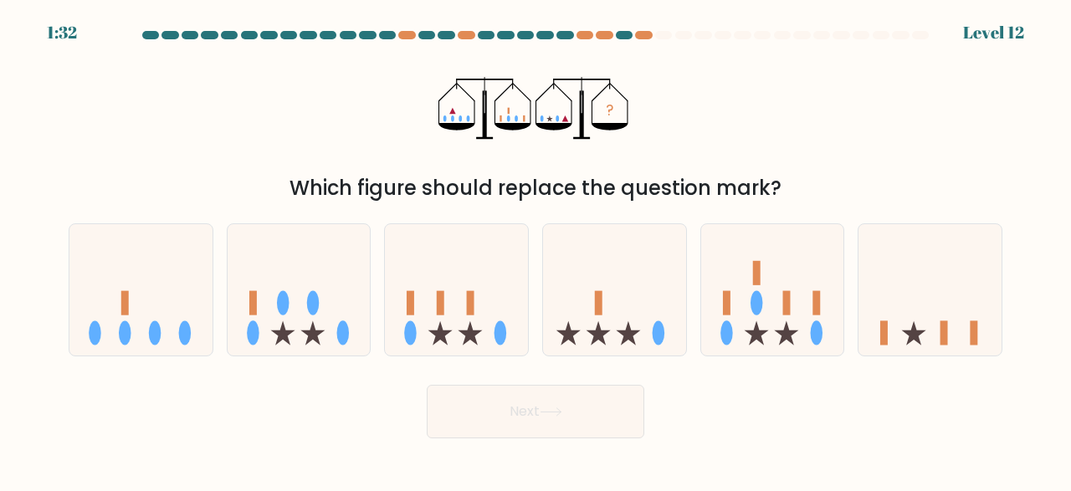
click at [501, 410] on button "Next" at bounding box center [535, 412] width 217 height 54
click at [767, 111] on div "? Which figure should replace the question mark?" at bounding box center [536, 124] width 954 height 157
click at [941, 312] on icon at bounding box center [929, 290] width 143 height 118
click at [536, 250] on input "f." at bounding box center [535, 248] width 1 height 4
radio input "true"
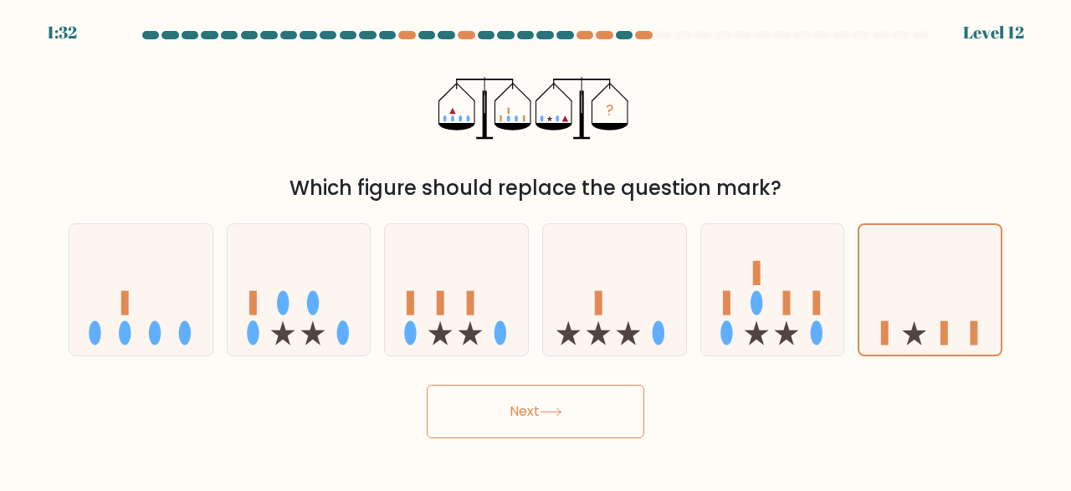
click at [605, 427] on button "Next" at bounding box center [535, 412] width 217 height 54
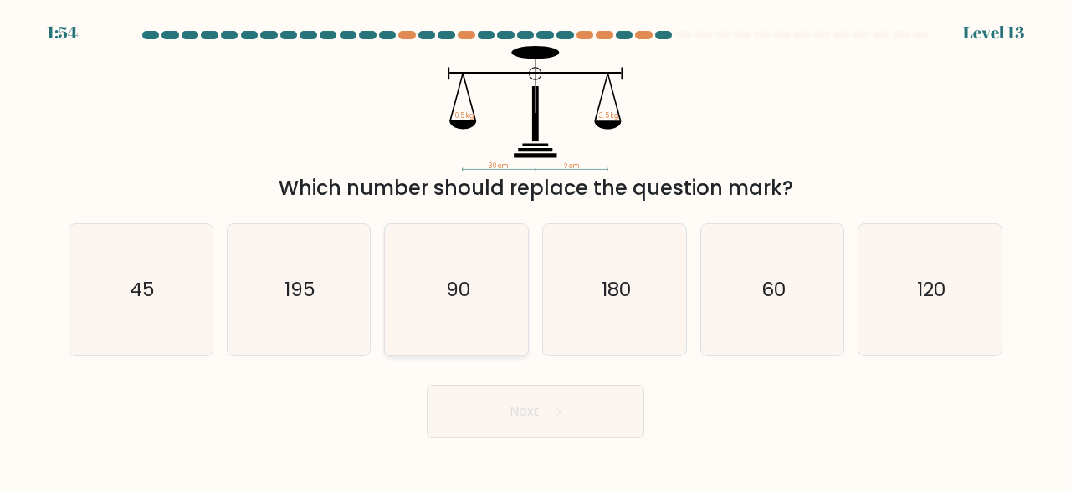
click at [494, 307] on icon "90" at bounding box center [456, 289] width 131 height 131
click at [535, 250] on input "c. 90" at bounding box center [535, 248] width 1 height 4
radio input "true"
click at [521, 422] on button "Next" at bounding box center [535, 412] width 217 height 54
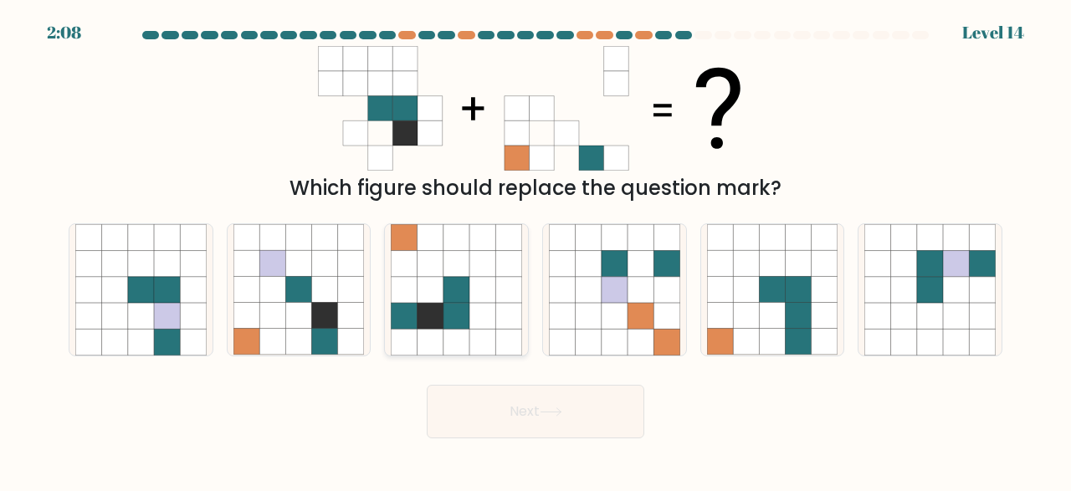
click at [464, 309] on icon at bounding box center [456, 316] width 26 height 26
click at [535, 250] on input "c." at bounding box center [535, 248] width 1 height 4
radio input "true"
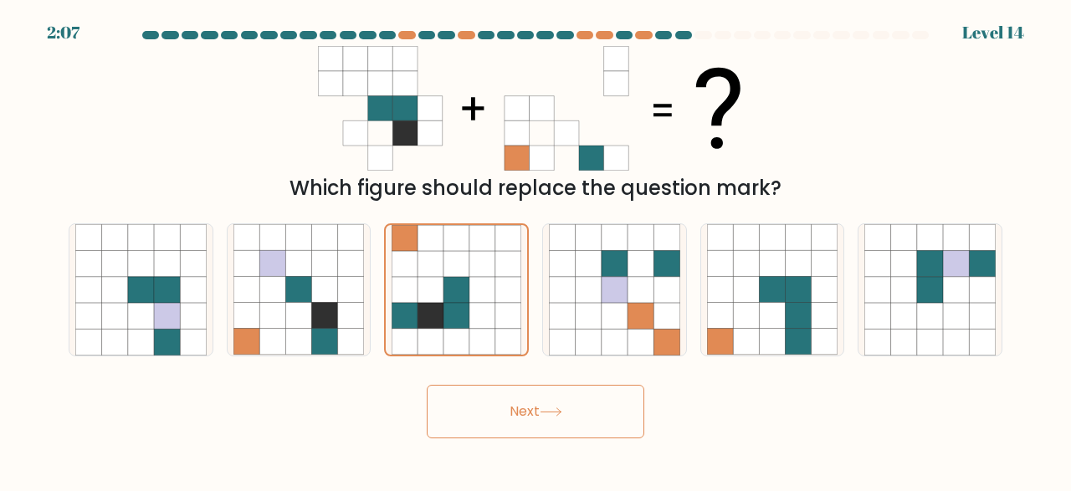
click at [586, 419] on button "Next" at bounding box center [535, 412] width 217 height 54
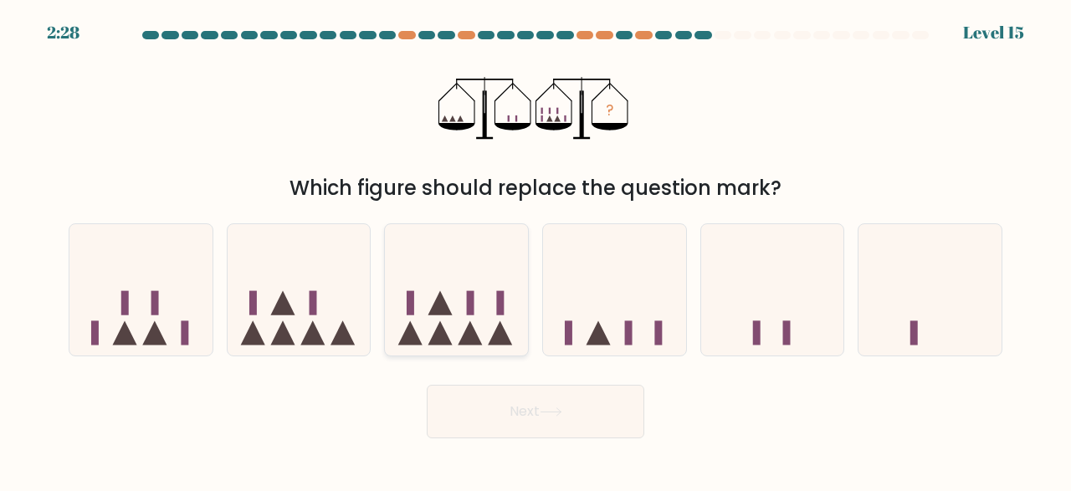
click at [479, 280] on icon at bounding box center [456, 290] width 143 height 118
click at [535, 250] on input "c." at bounding box center [535, 248] width 1 height 4
radio input "true"
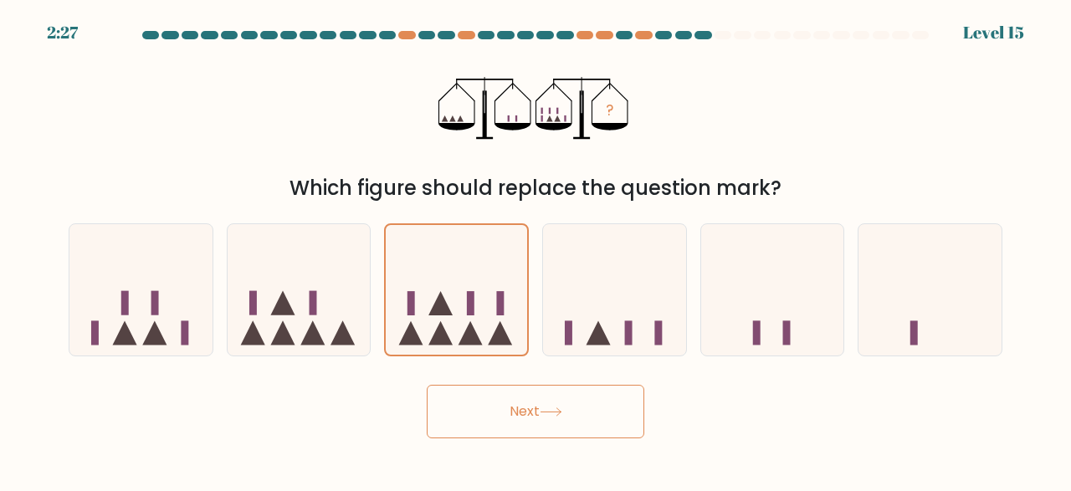
click at [498, 426] on button "Next" at bounding box center [535, 412] width 217 height 54
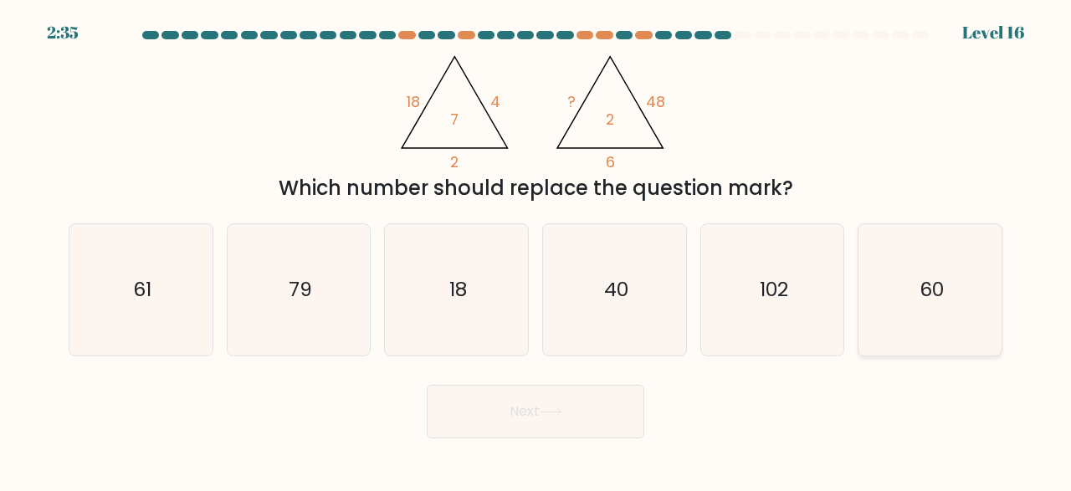
click at [944, 287] on icon "60" at bounding box center [929, 289] width 131 height 131
click at [536, 250] on input "f. 60" at bounding box center [535, 248] width 1 height 4
radio input "true"
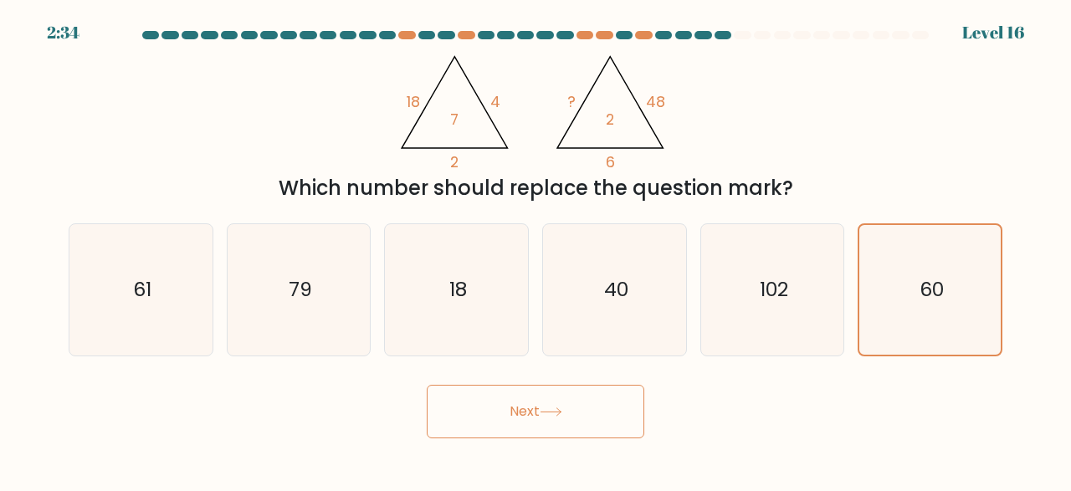
click at [606, 422] on button "Next" at bounding box center [535, 412] width 217 height 54
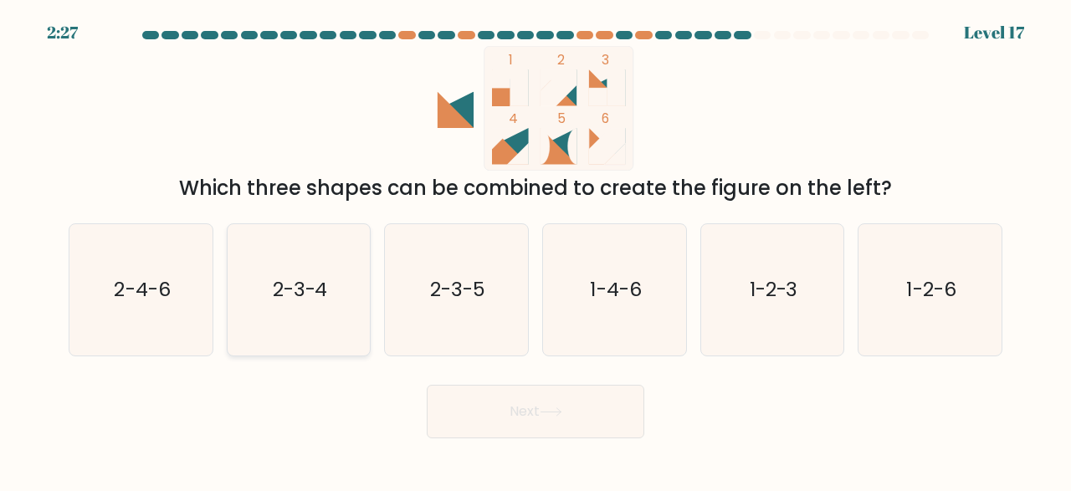
drag, startPoint x: 240, startPoint y: 326, endPoint x: 292, endPoint y: 334, distance: 52.4
click at [249, 327] on icon "2-3-4" at bounding box center [298, 289] width 131 height 131
click at [347, 329] on icon "2-3-4" at bounding box center [298, 289] width 131 height 131
click at [535, 250] on input "b. 2-3-4" at bounding box center [535, 248] width 1 height 4
radio input "true"
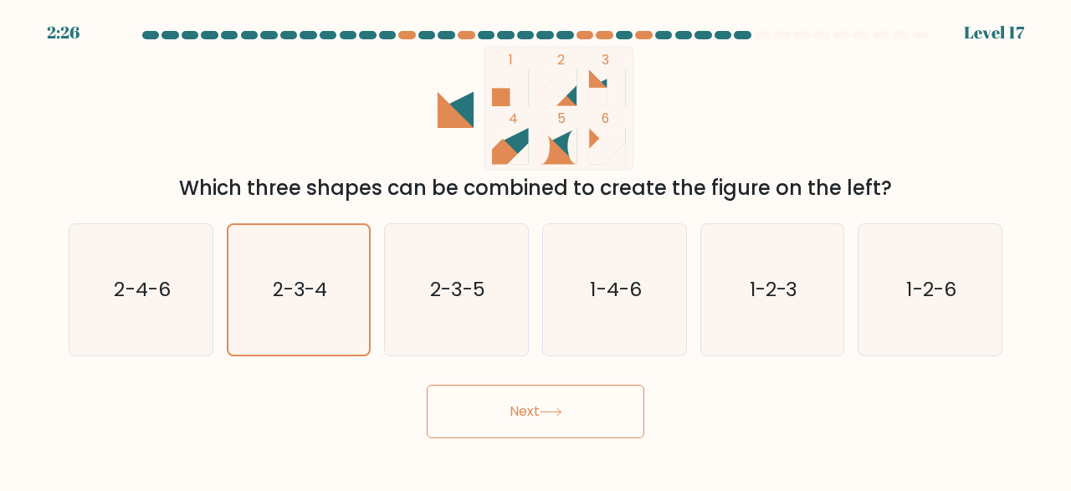
click at [469, 398] on button "Next" at bounding box center [535, 412] width 217 height 54
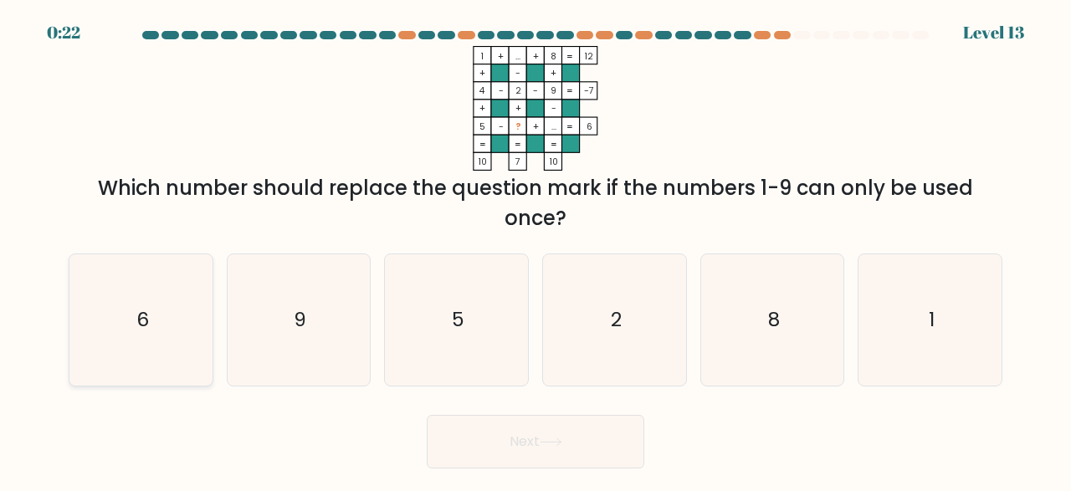
click at [116, 328] on icon "6" at bounding box center [140, 319] width 131 height 131
click at [563, 431] on button "Next" at bounding box center [535, 442] width 217 height 54
click at [118, 330] on icon "6" at bounding box center [140, 319] width 131 height 131
click at [535, 250] on input "a. 6" at bounding box center [535, 248] width 1 height 4
radio input "true"
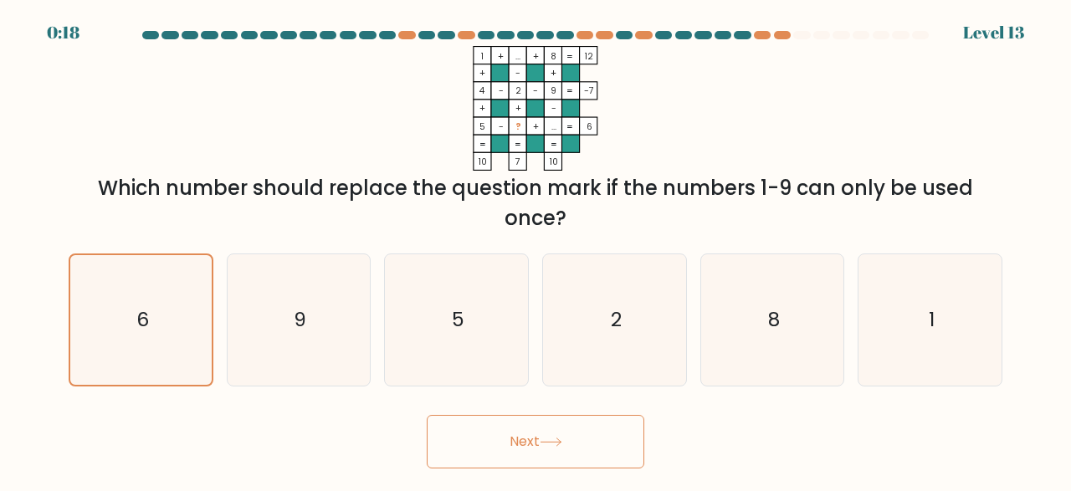
click at [456, 448] on button "Next" at bounding box center [535, 442] width 217 height 54
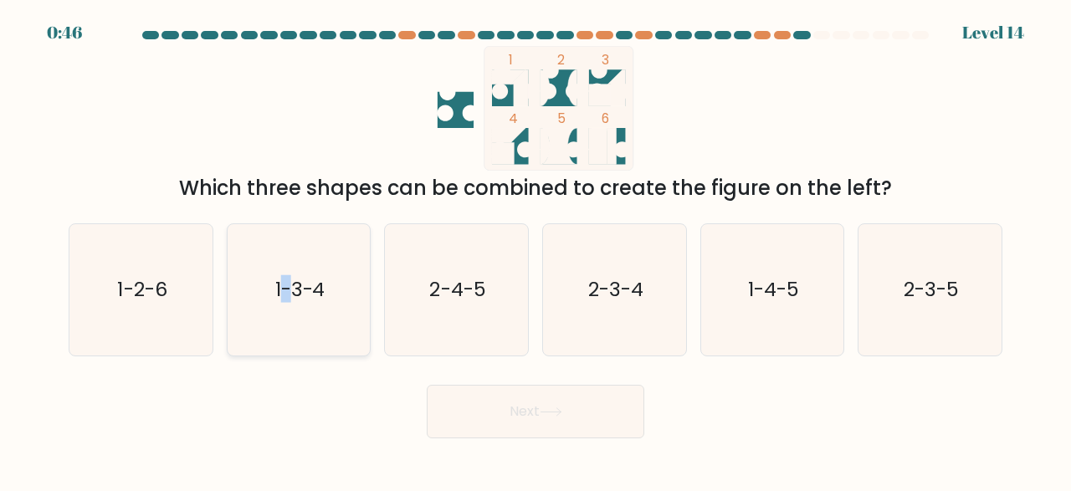
click at [286, 307] on icon "1-3-4" at bounding box center [298, 289] width 131 height 131
click at [535, 250] on input "b. 1-3-4" at bounding box center [535, 248] width 1 height 4
radio input "true"
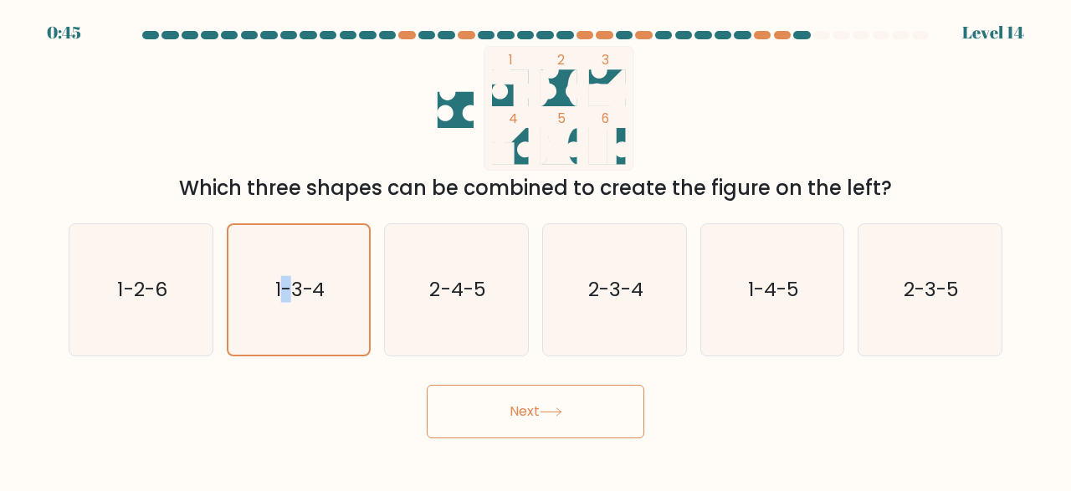
click at [553, 402] on button "Next" at bounding box center [535, 412] width 217 height 54
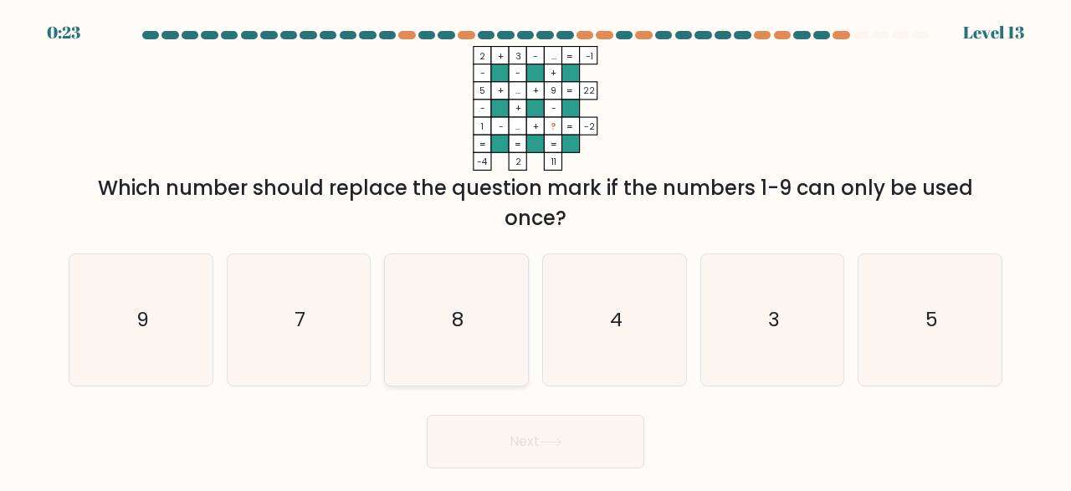
click at [476, 307] on icon "8" at bounding box center [456, 319] width 131 height 131
click at [535, 250] on input "c. 8" at bounding box center [535, 248] width 1 height 4
radio input "true"
click at [534, 448] on button "Next" at bounding box center [535, 442] width 217 height 54
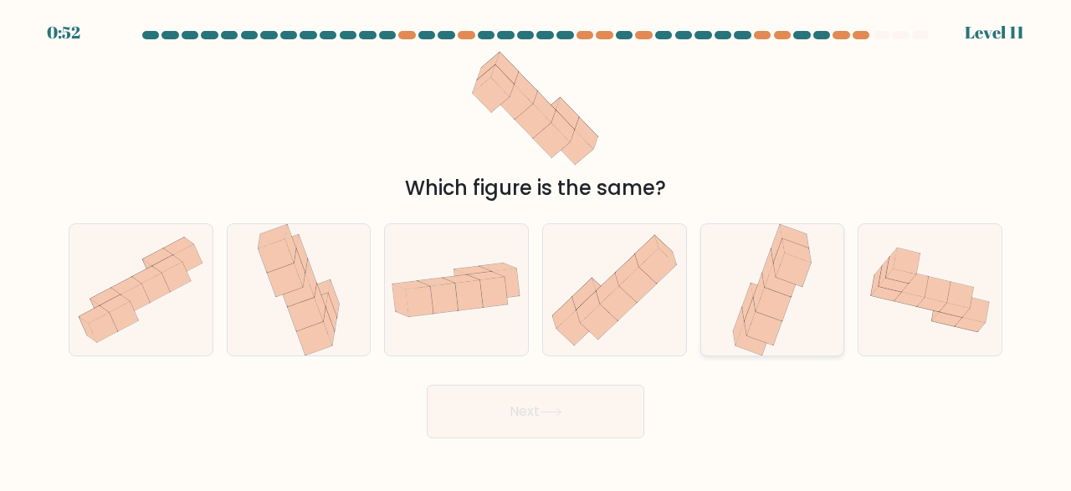
click at [796, 290] on icon at bounding box center [772, 289] width 86 height 131
click at [536, 250] on input "e." at bounding box center [535, 248] width 1 height 4
radio input "true"
click at [581, 401] on button "Next" at bounding box center [535, 412] width 217 height 54
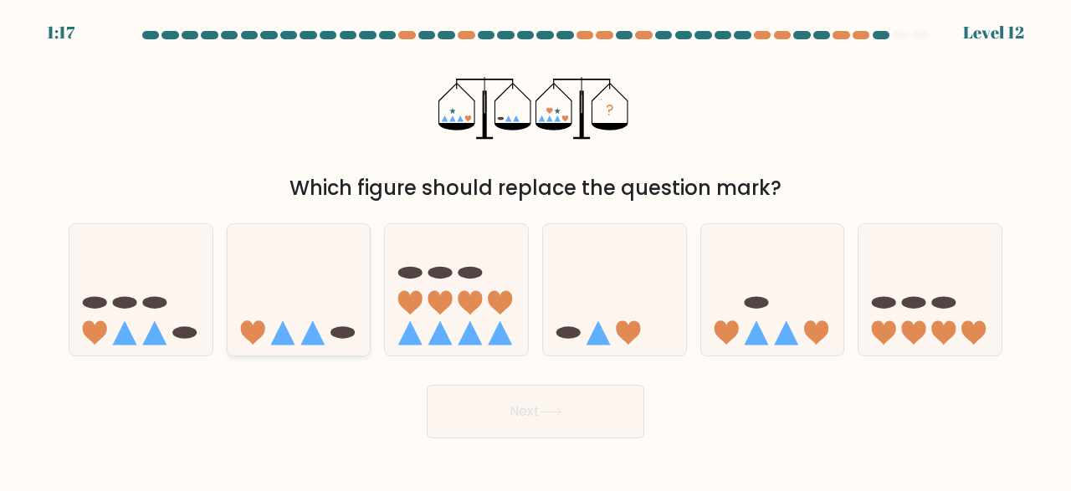
click at [328, 288] on icon at bounding box center [299, 290] width 143 height 118
click at [535, 250] on input "b." at bounding box center [535, 248] width 1 height 4
radio input "true"
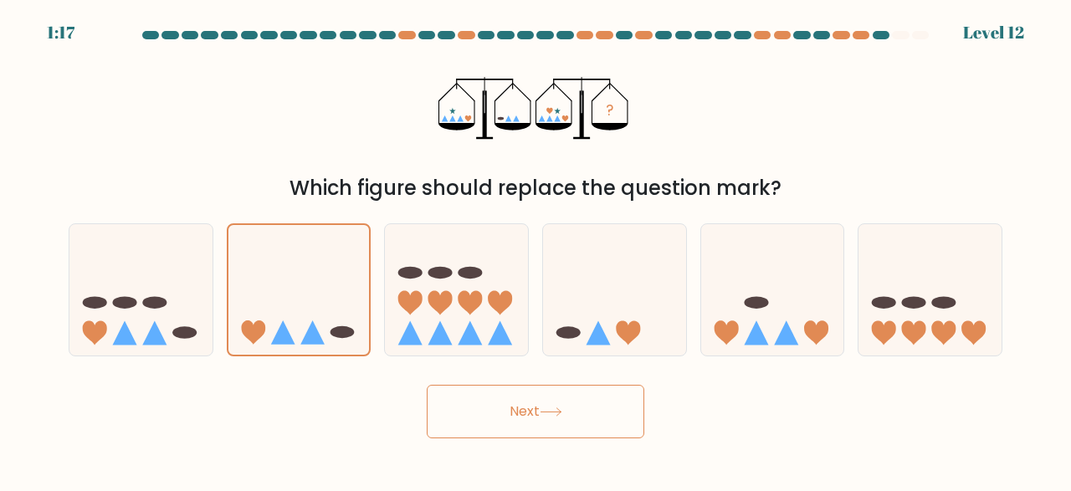
click at [513, 416] on button "Next" at bounding box center [535, 412] width 217 height 54
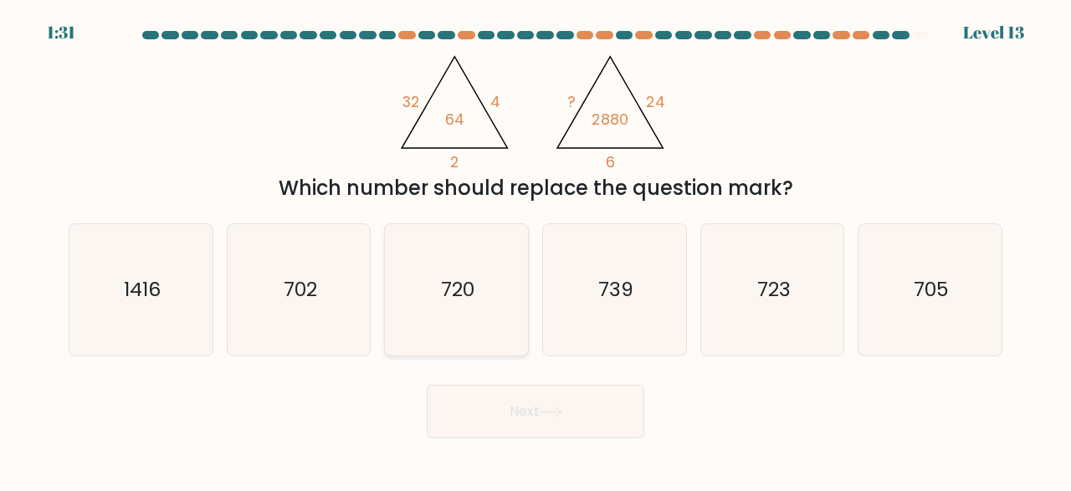
click at [441, 310] on icon "720" at bounding box center [456, 289] width 131 height 131
click at [535, 250] on input "c. 720" at bounding box center [535, 248] width 1 height 4
radio input "true"
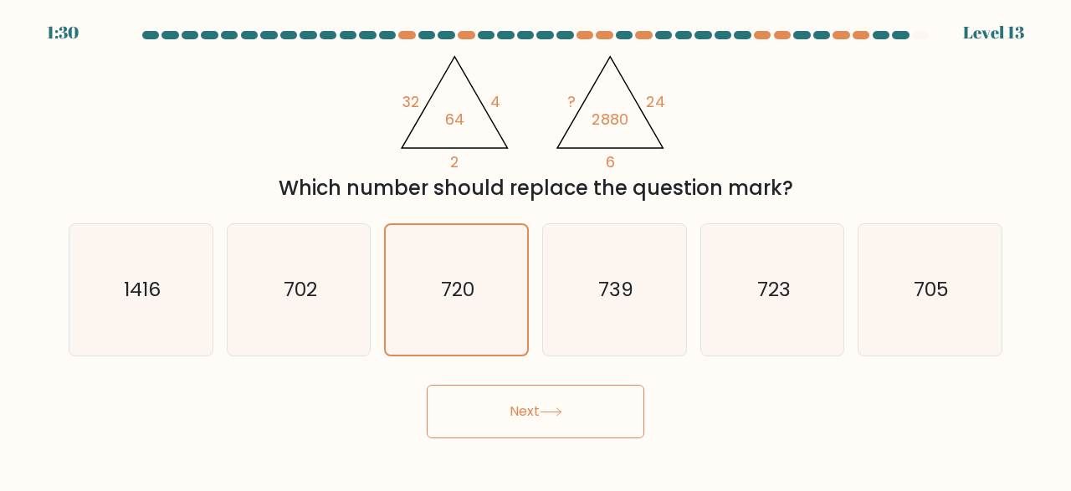
click at [507, 408] on button "Next" at bounding box center [535, 412] width 217 height 54
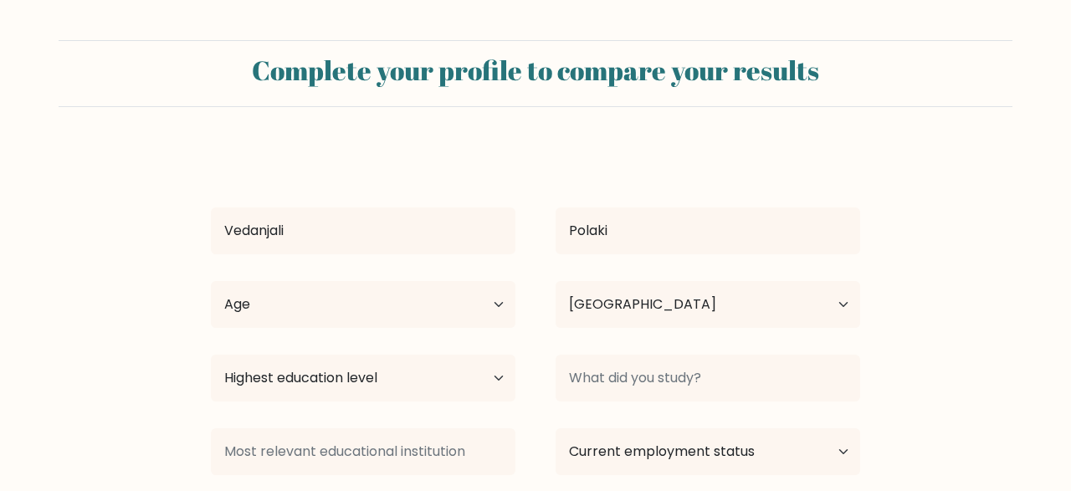
select select "GB"
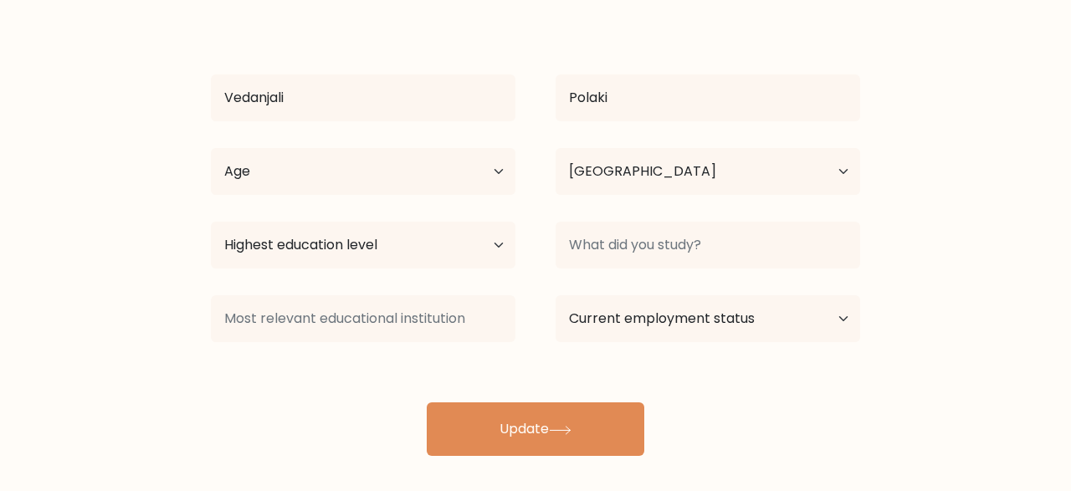
scroll to position [142, 0]
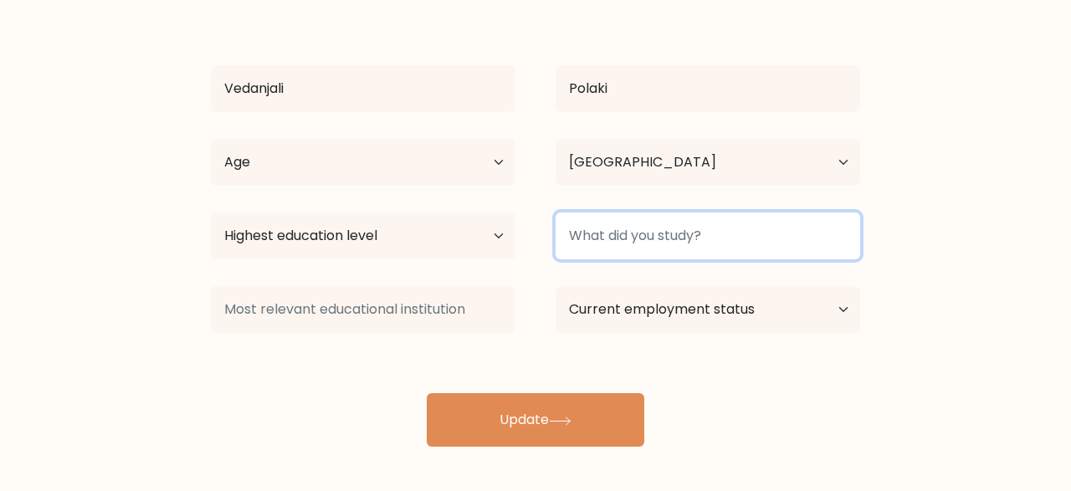
click at [593, 238] on input at bounding box center [707, 235] width 304 height 47
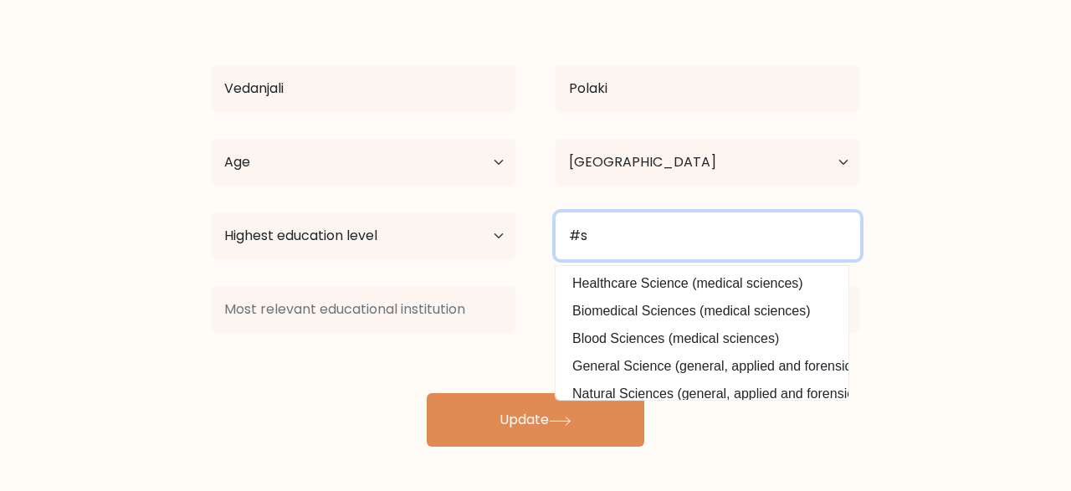
type input "#"
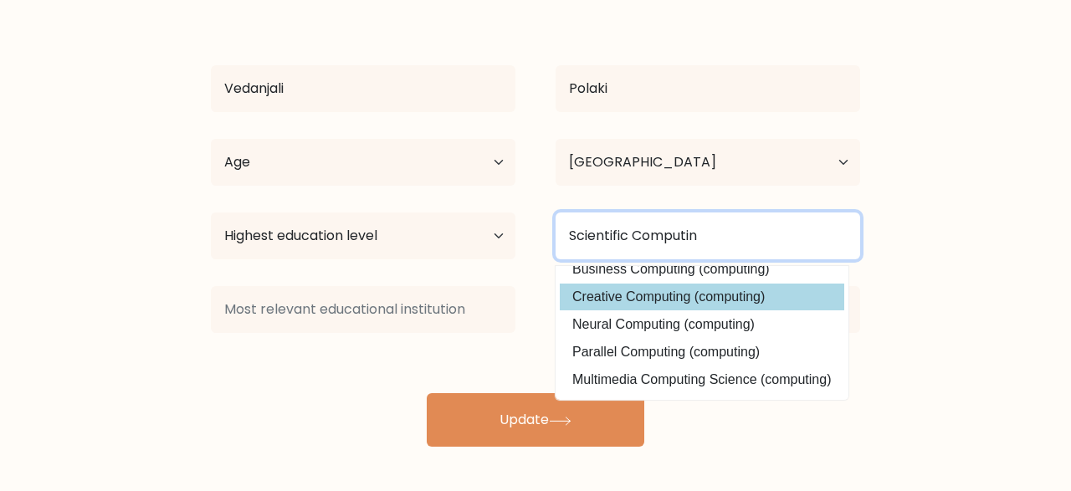
scroll to position [0, 0]
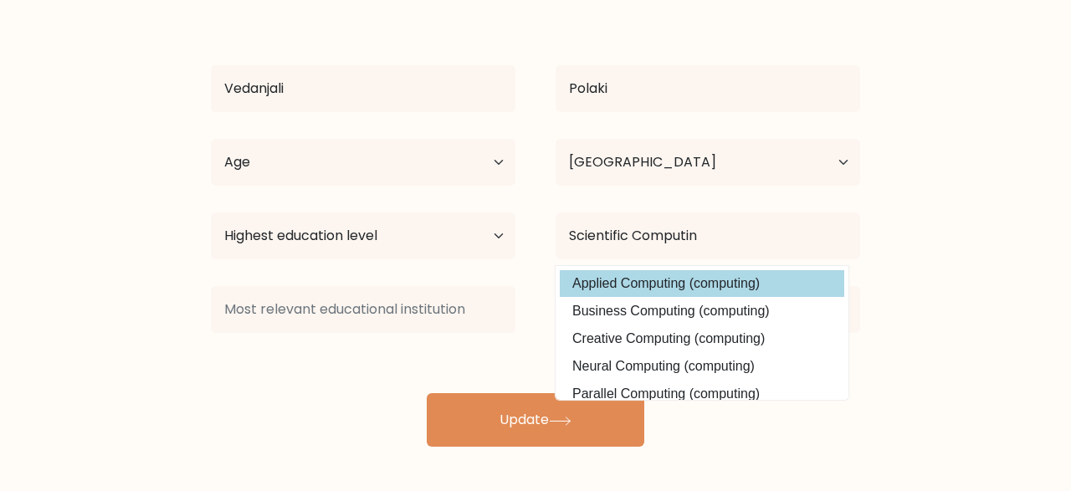
click at [710, 280] on option "Applied Computing (computing)" at bounding box center [702, 283] width 284 height 27
type input "Applied Computing"
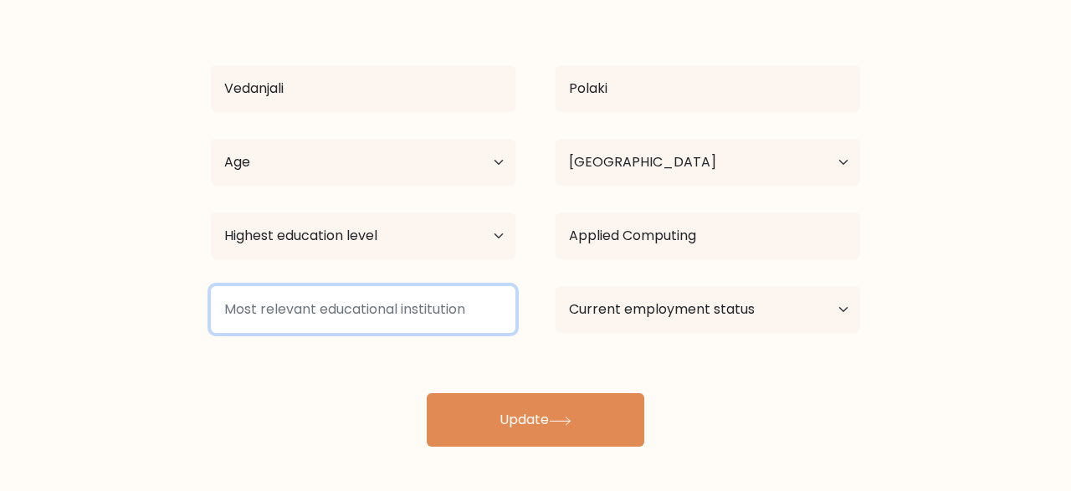
click at [387, 315] on input at bounding box center [363, 309] width 304 height 47
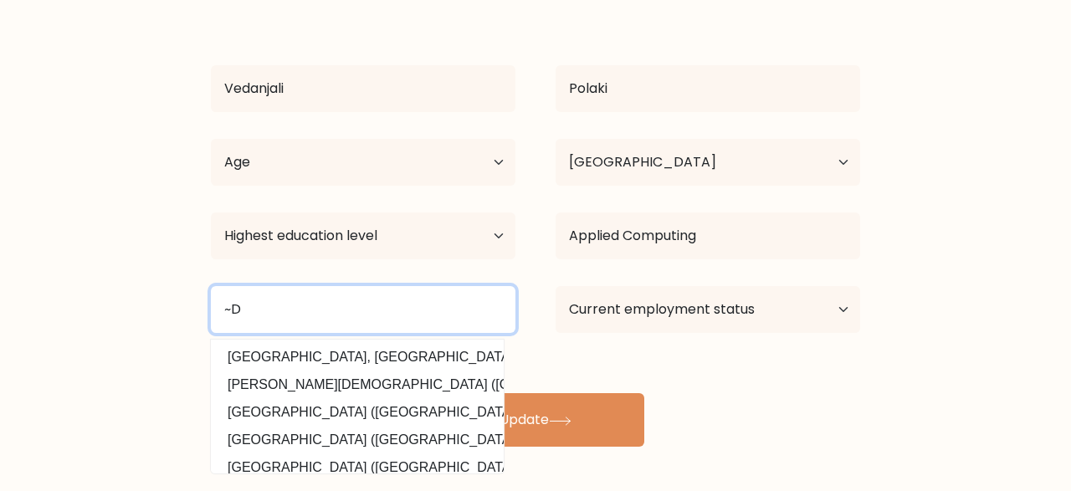
type input "~"
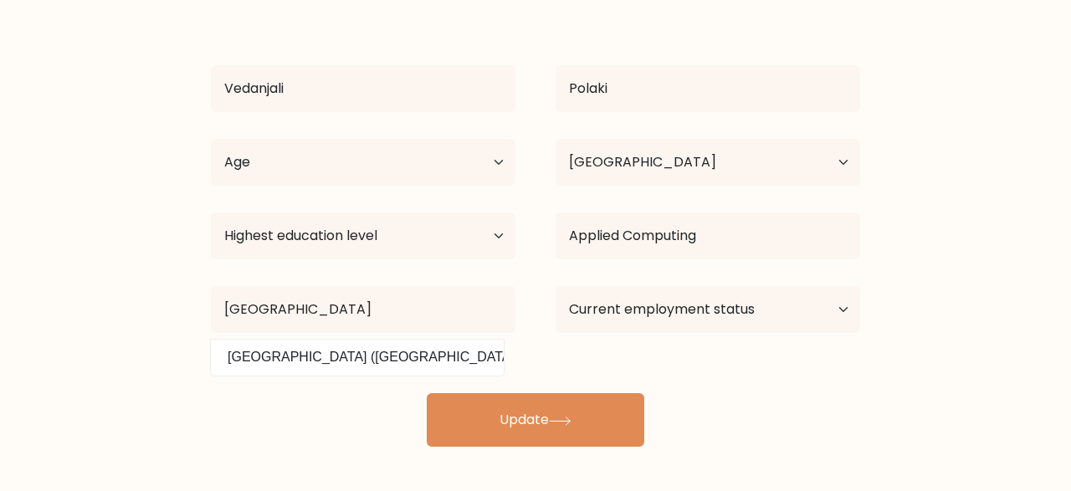
click at [419, 354] on option "[GEOGRAPHIC_DATA] ([GEOGRAPHIC_DATA])" at bounding box center [357, 357] width 284 height 27
type input "[GEOGRAPHIC_DATA]"
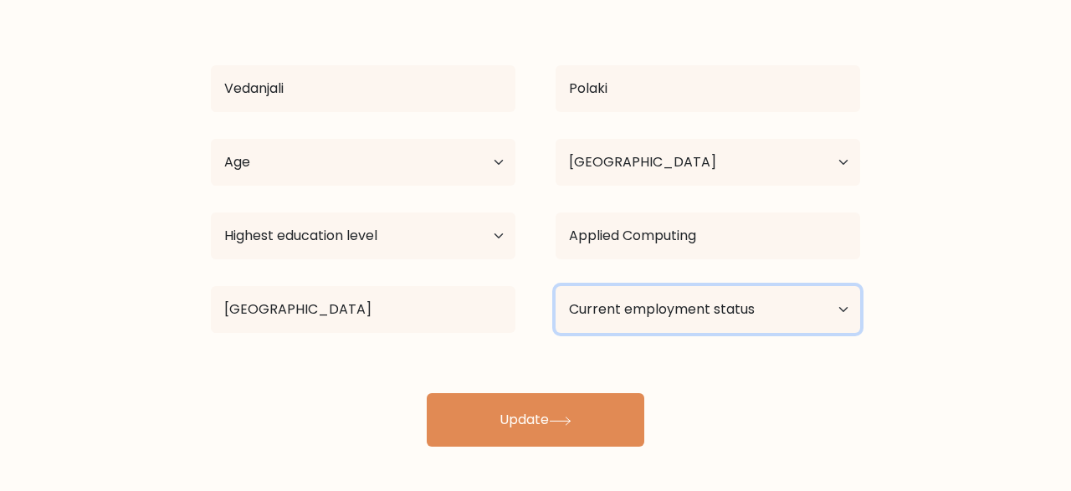
click at [555, 286] on select "Current employment status Employed Student Retired Other / prefer not to answer" at bounding box center [707, 309] width 304 height 47
select select "employed"
click option "Employed" at bounding box center [0, 0] width 0 height 0
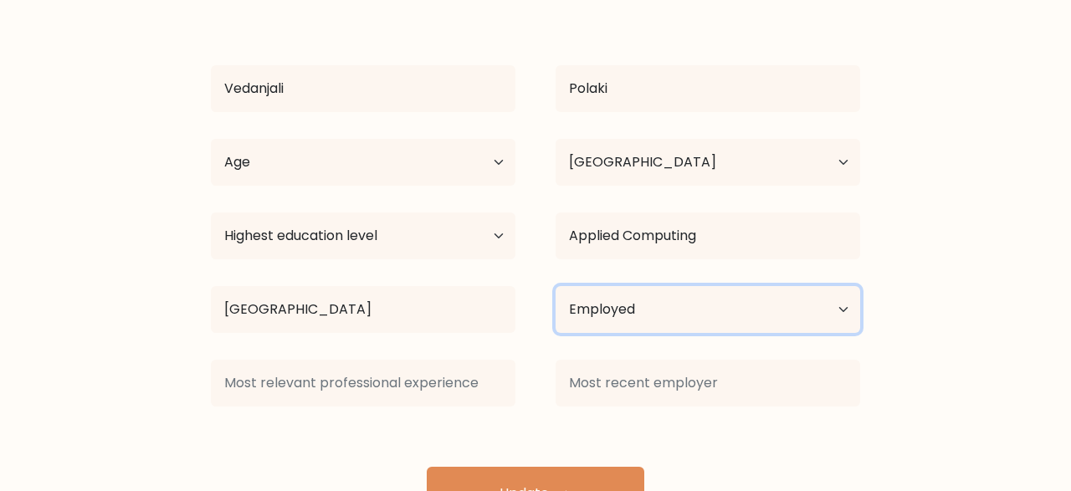
scroll to position [171, 0]
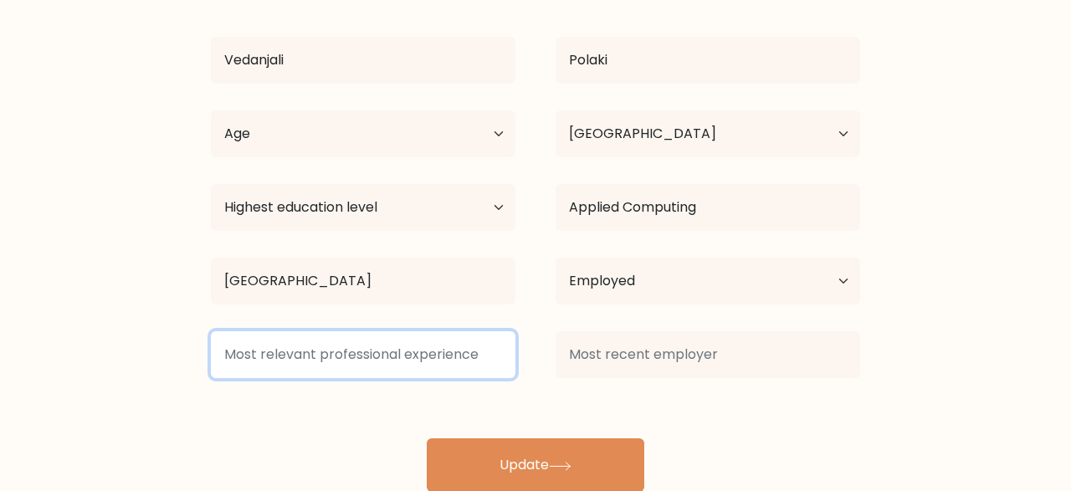
click at [356, 356] on input at bounding box center [363, 354] width 304 height 47
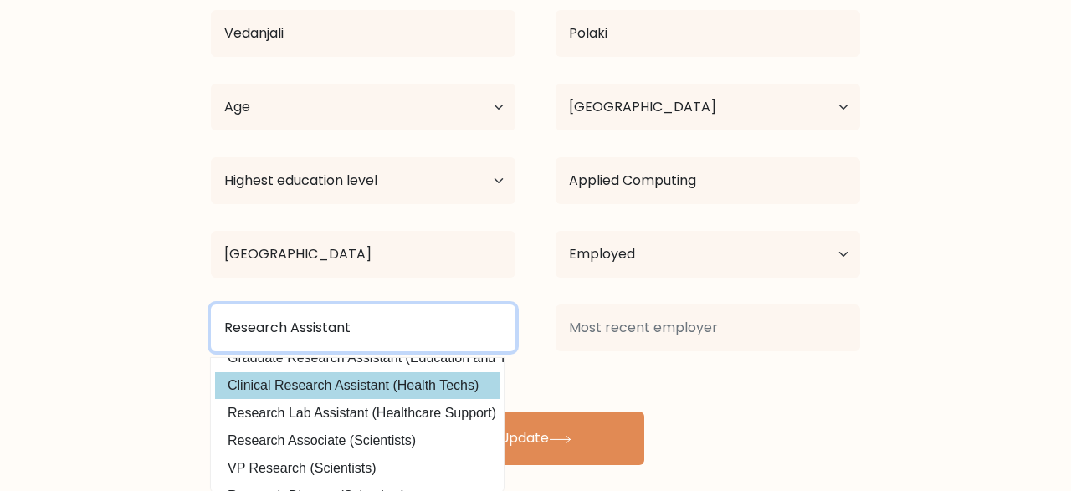
scroll to position [0, 0]
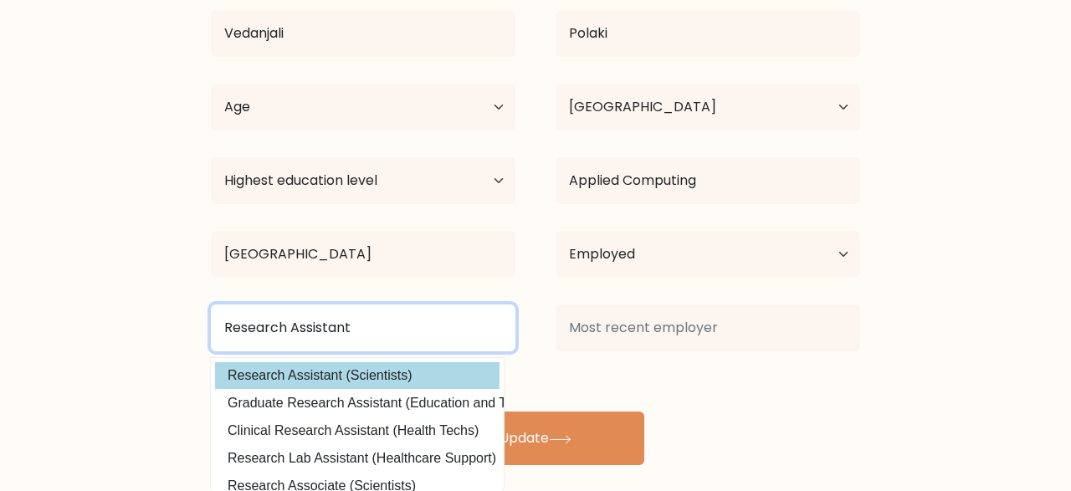
type input "Research Assistant"
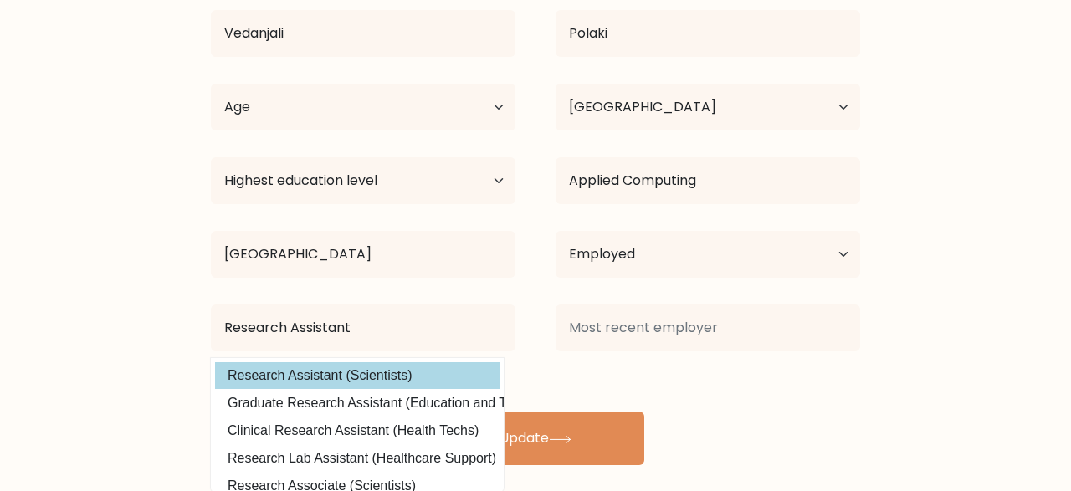
click at [419, 379] on option "Research Assistant (Scientists)" at bounding box center [357, 375] width 284 height 27
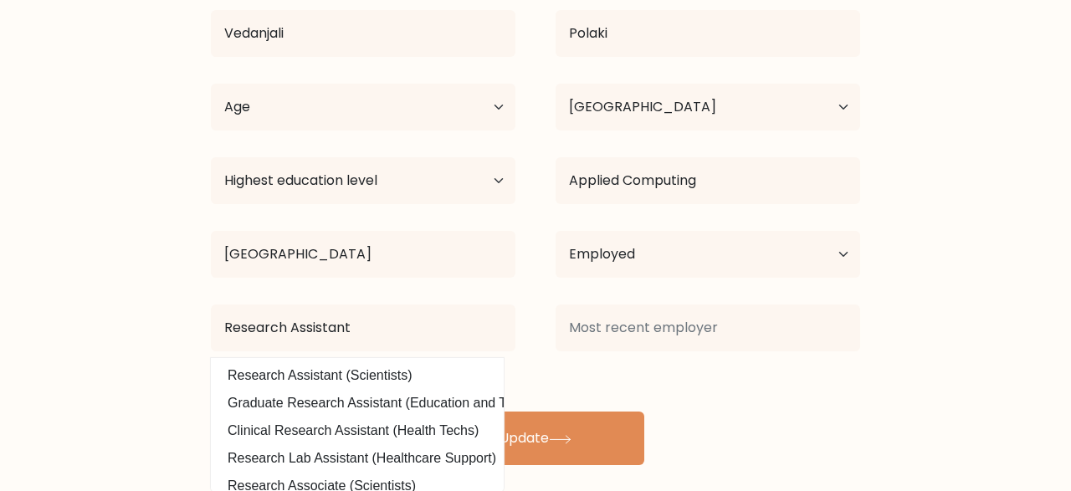
scroll to position [171, 0]
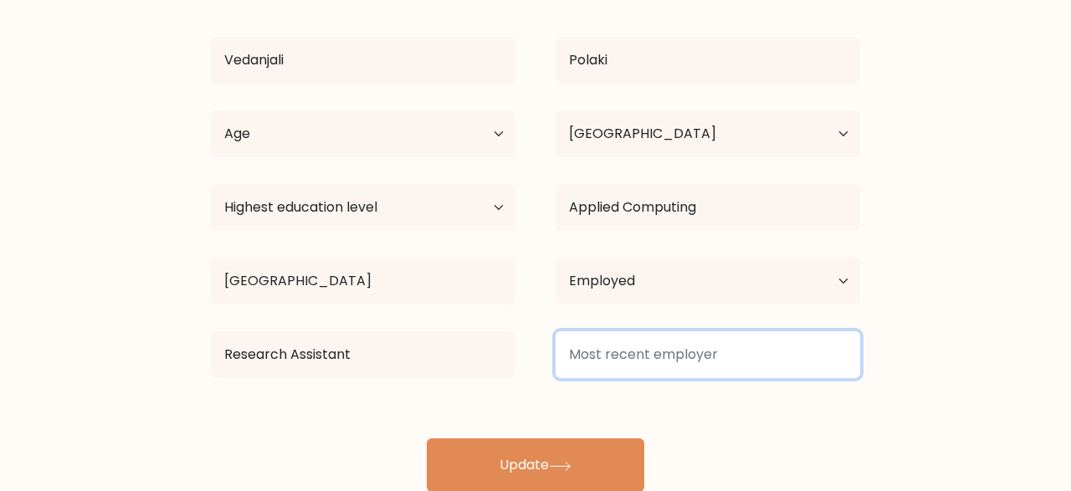
click at [632, 347] on input at bounding box center [707, 354] width 304 height 47
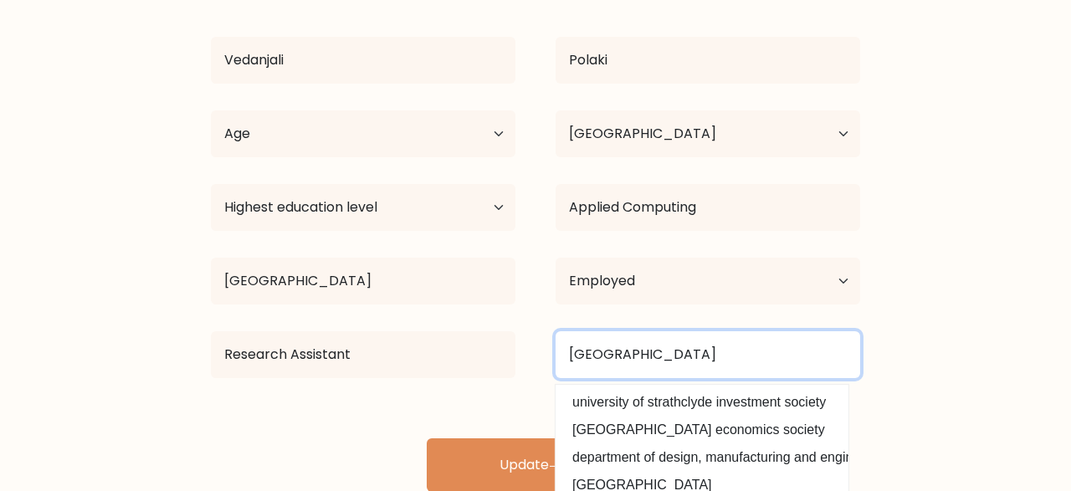
type input "University of Strathclyde"
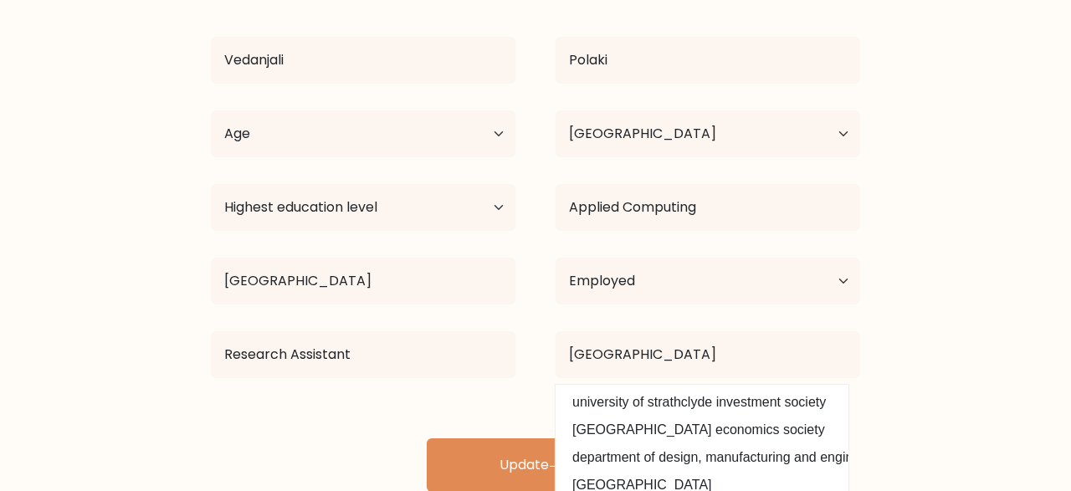
click at [1058, 337] on form "Complete your profile to compare your results Vedanjali Polaki Age Under 18 yea…" at bounding box center [535, 181] width 1071 height 622
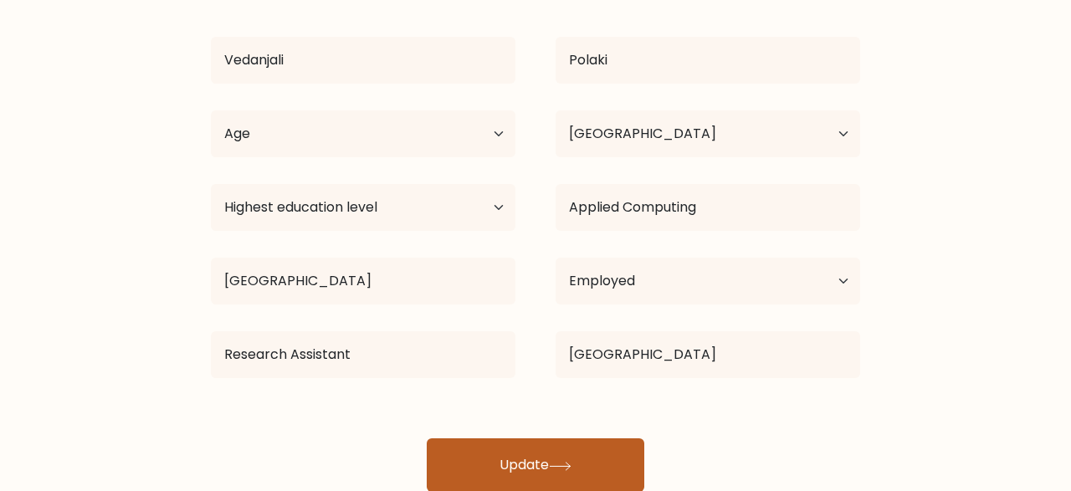
click at [530, 464] on button "Update" at bounding box center [535, 465] width 217 height 54
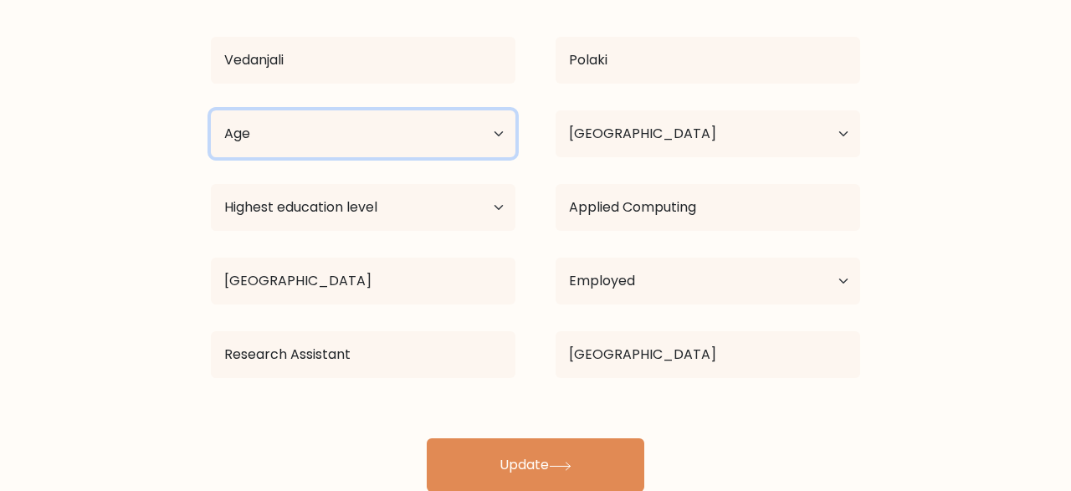
click at [211, 110] on select "Age Under 18 years old 18-24 years old 25-34 years old 35-44 years old 45-54 ye…" at bounding box center [363, 133] width 304 height 47
select select "25_34"
click option "25-34 years old" at bounding box center [0, 0] width 0 height 0
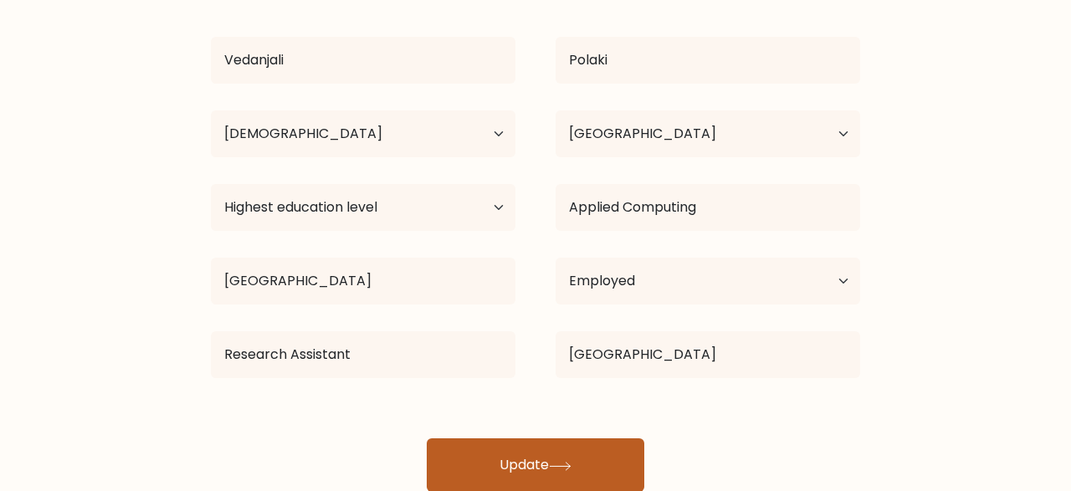
click at [475, 474] on button "Update" at bounding box center [535, 465] width 217 height 54
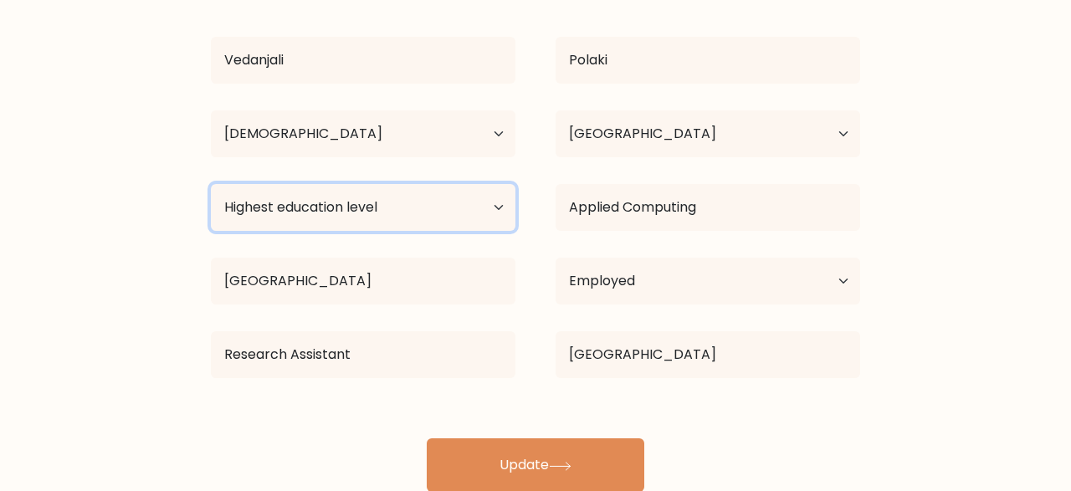
click at [211, 184] on select "Highest education level No schooling Primary Lower Secondary Upper Secondary Oc…" at bounding box center [363, 207] width 304 height 47
select select "masters_degree"
click option "Master's degree" at bounding box center [0, 0] width 0 height 0
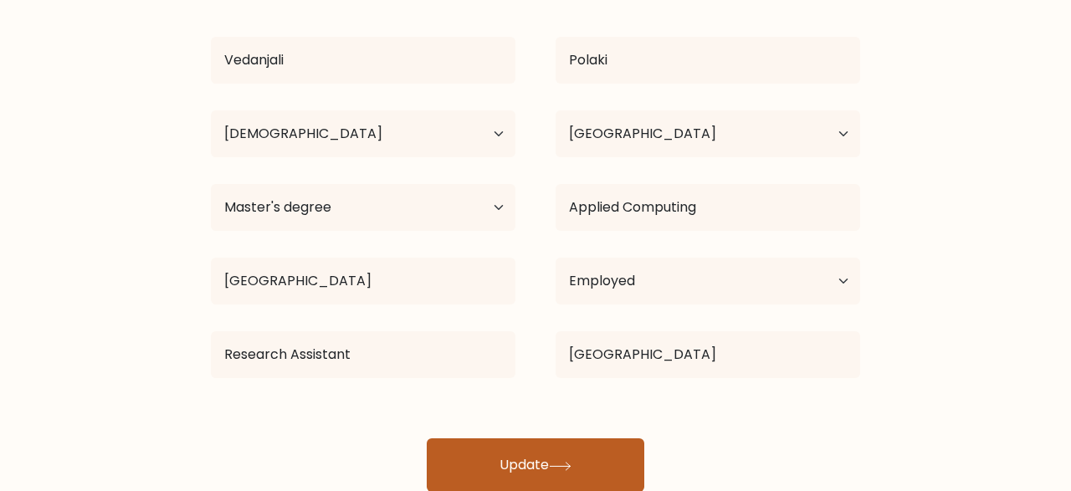
click at [508, 454] on button "Update" at bounding box center [535, 465] width 217 height 54
click at [535, 458] on button "Update" at bounding box center [535, 465] width 217 height 54
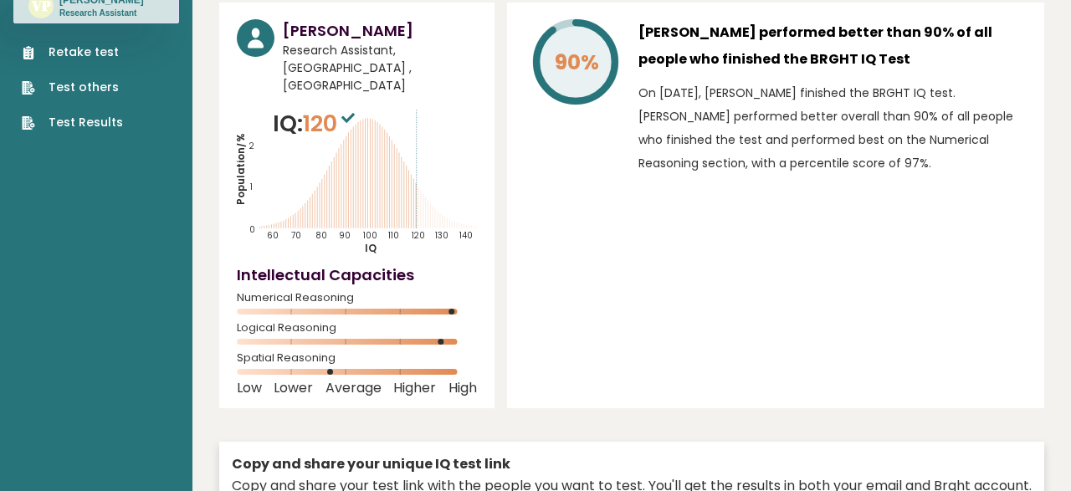
scroll to position [115, 0]
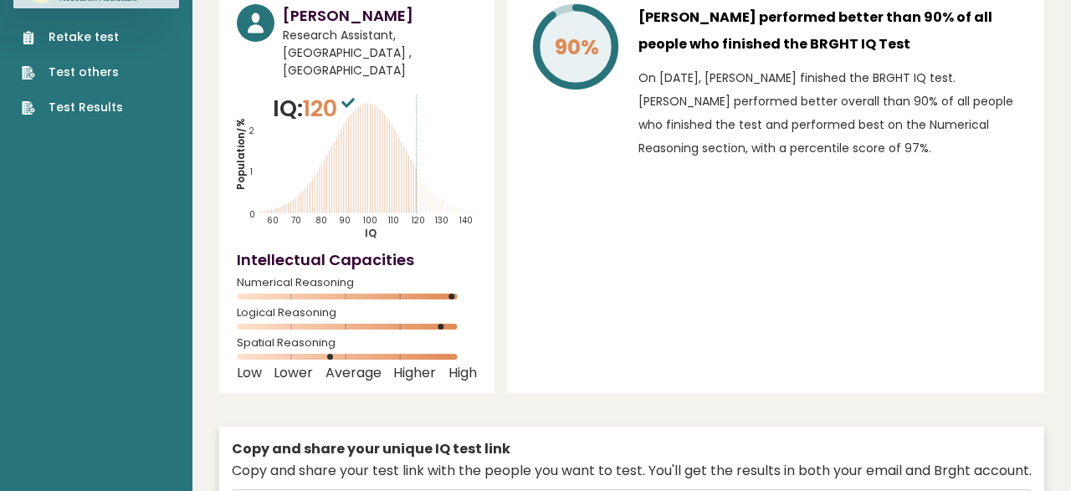
drag, startPoint x: 335, startPoint y: 357, endPoint x: 361, endPoint y: 357, distance: 26.8
click at [361, 357] on rect at bounding box center [356, 357] width 239 height 7
click at [362, 357] on rect at bounding box center [356, 357] width 239 height 7
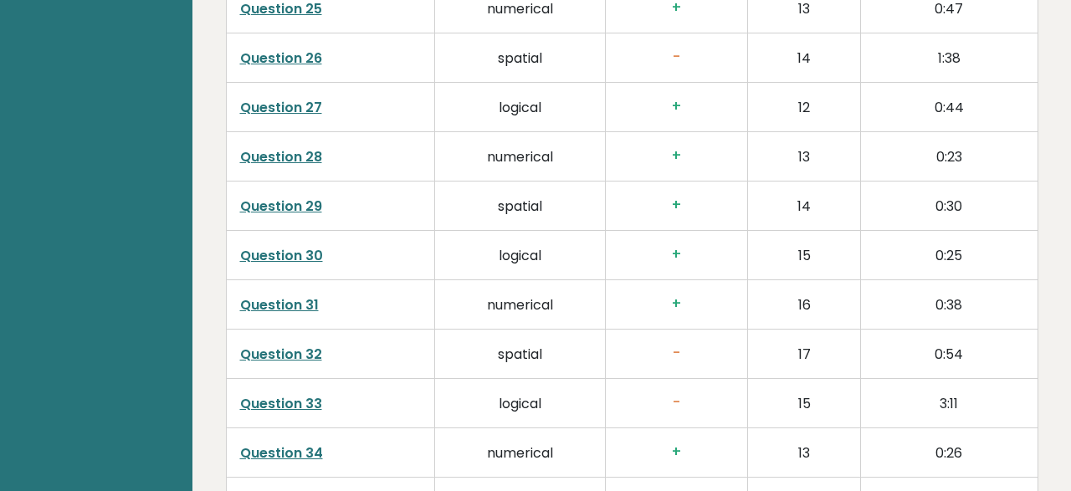
scroll to position [3943, 0]
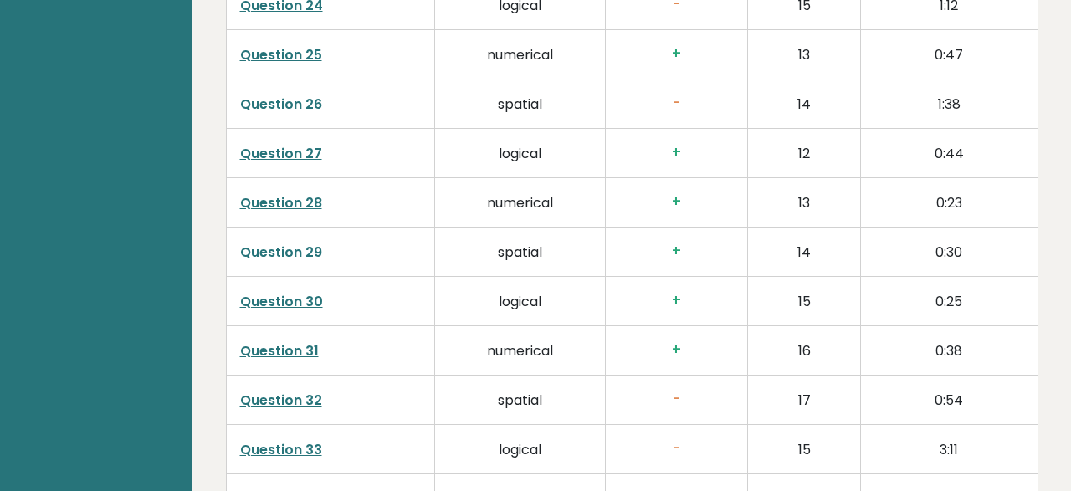
click at [277, 260] on link "Question 29" at bounding box center [281, 252] width 82 height 19
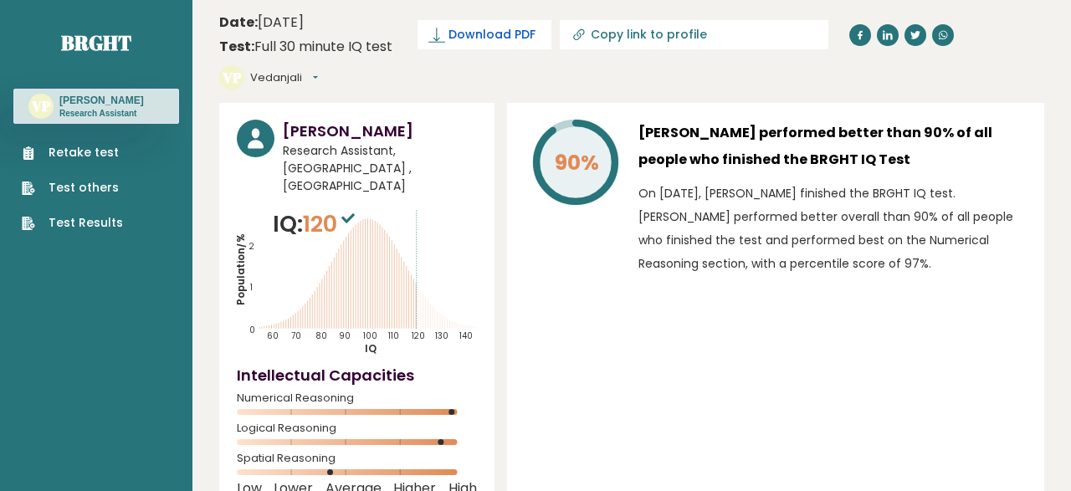
click at [493, 39] on span "Download PDF" at bounding box center [491, 35] width 87 height 18
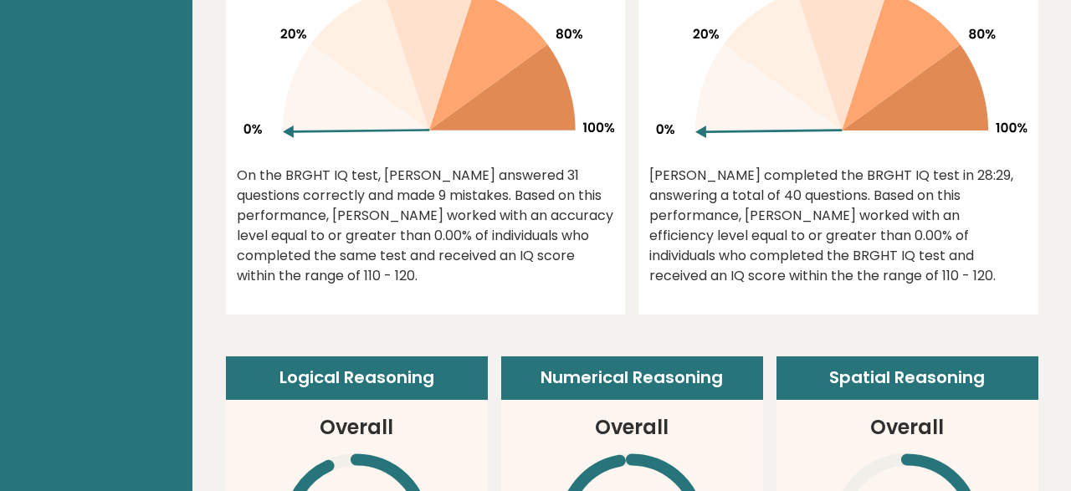
scroll to position [928, 0]
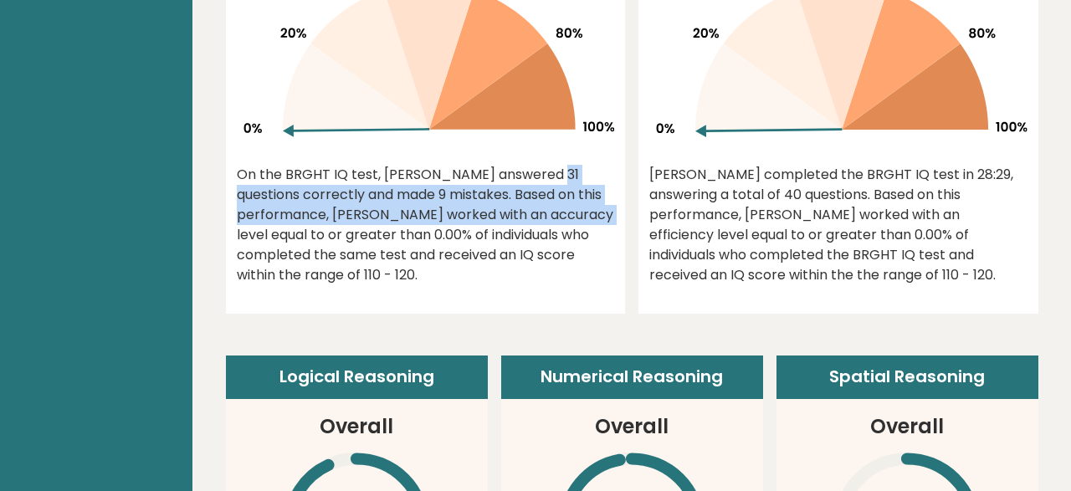
drag, startPoint x: 432, startPoint y: 202, endPoint x: 463, endPoint y: 230, distance: 42.1
click at [463, 230] on div "On the BRGHT IQ test, [PERSON_NAME] answered 31 questions correctly and made 9 …" at bounding box center [426, 225] width 378 height 120
click at [463, 231] on div "On the BRGHT IQ test, [PERSON_NAME] answered 31 questions correctly and made 9 …" at bounding box center [426, 225] width 378 height 120
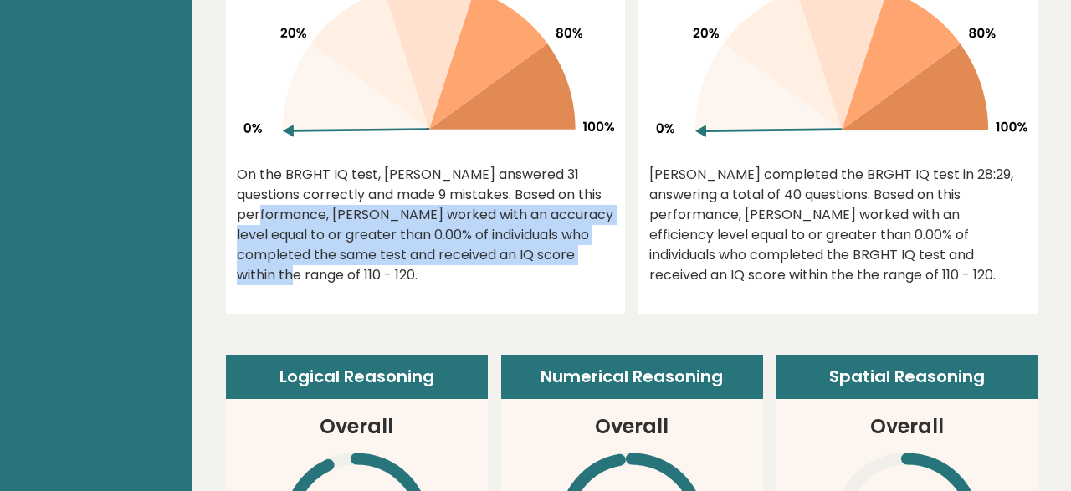
drag, startPoint x: 519, startPoint y: 218, endPoint x: 531, endPoint y: 284, distance: 66.3
click at [531, 284] on div "On the BRGHT IQ test, [PERSON_NAME] answered 31 questions correctly and made 9 …" at bounding box center [426, 225] width 378 height 120
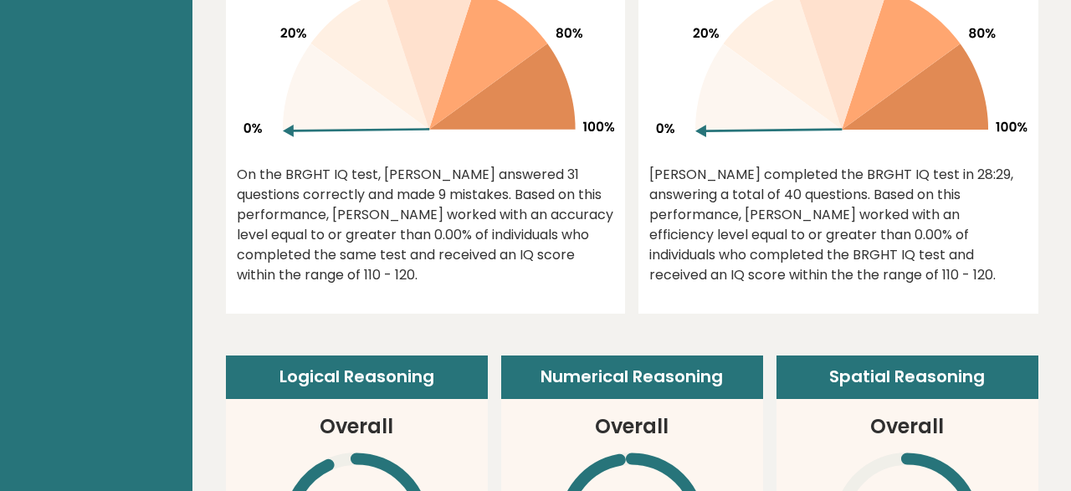
click at [531, 284] on div "On the BRGHT IQ test, [PERSON_NAME] answered 31 questions correctly and made 9 …" at bounding box center [426, 225] width 378 height 120
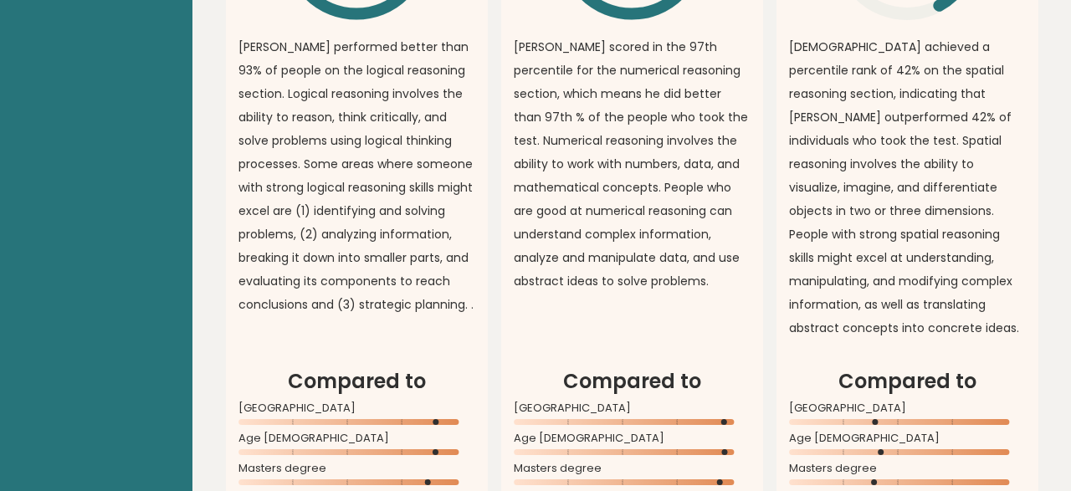
scroll to position [1392, 0]
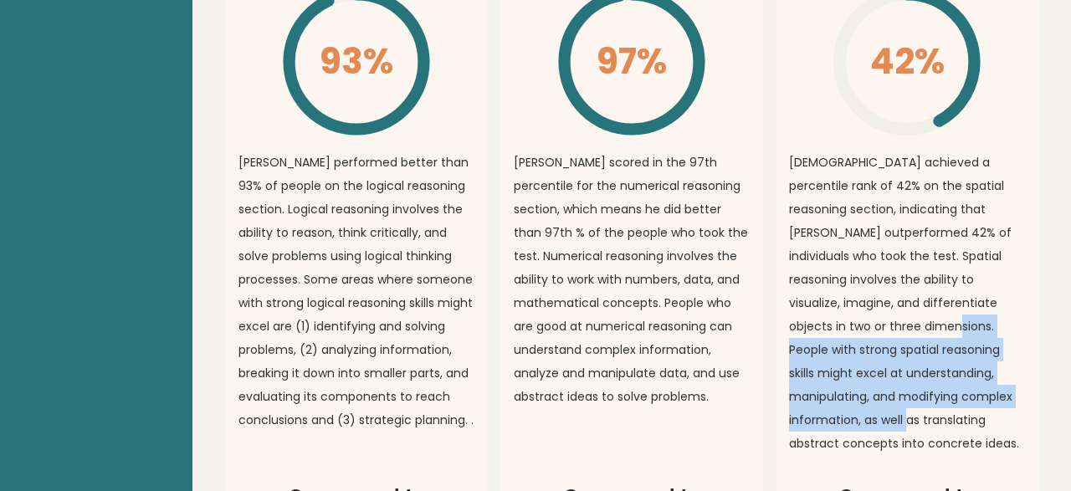
drag, startPoint x: 828, startPoint y: 335, endPoint x: 981, endPoint y: 410, distance: 170.2
click at [981, 410] on p "[DEMOGRAPHIC_DATA] achieved a percentile rank of 42% on the spatial reasoning s…" at bounding box center [907, 303] width 237 height 304
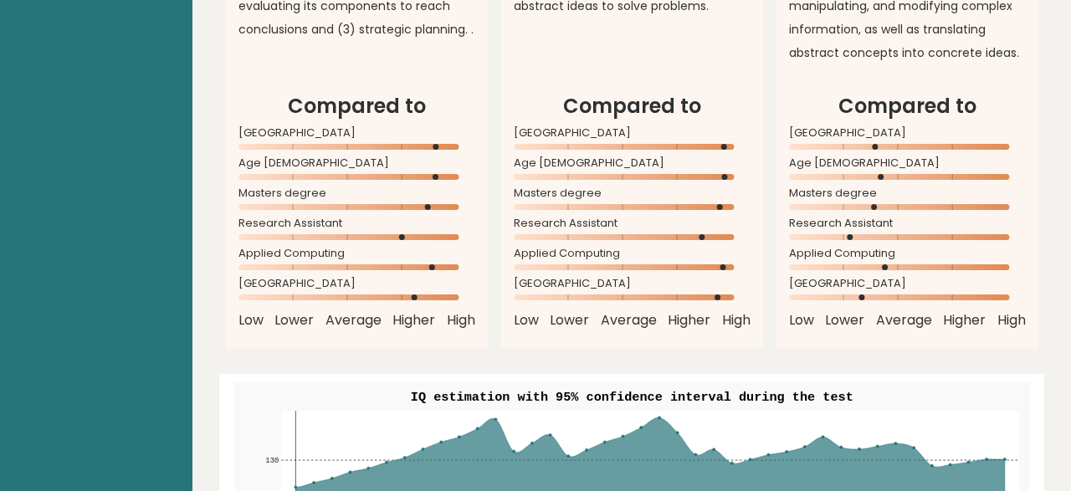
scroll to position [1740, 0]
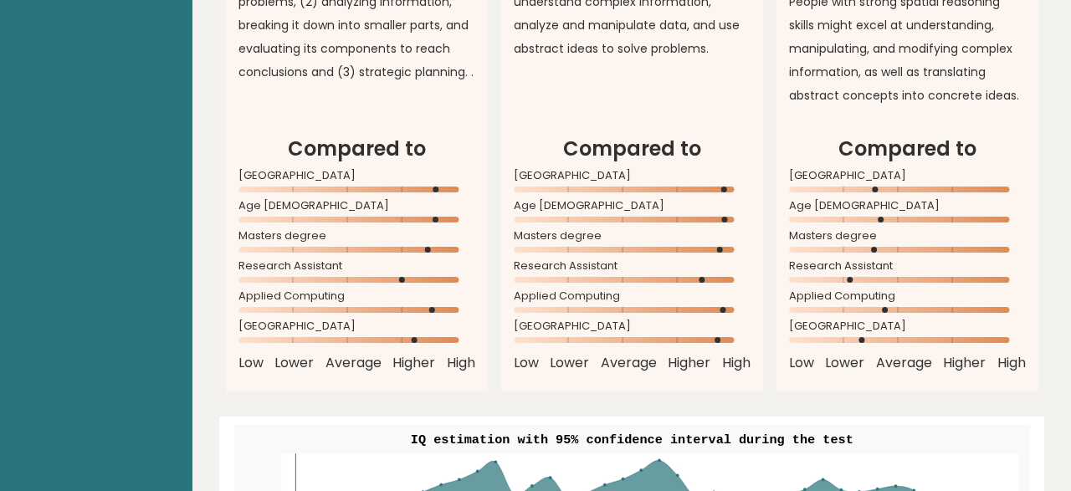
drag, startPoint x: 240, startPoint y: 209, endPoint x: 357, endPoint y: 209, distance: 117.1
click at [340, 193] on icon at bounding box center [356, 190] width 237 height 7
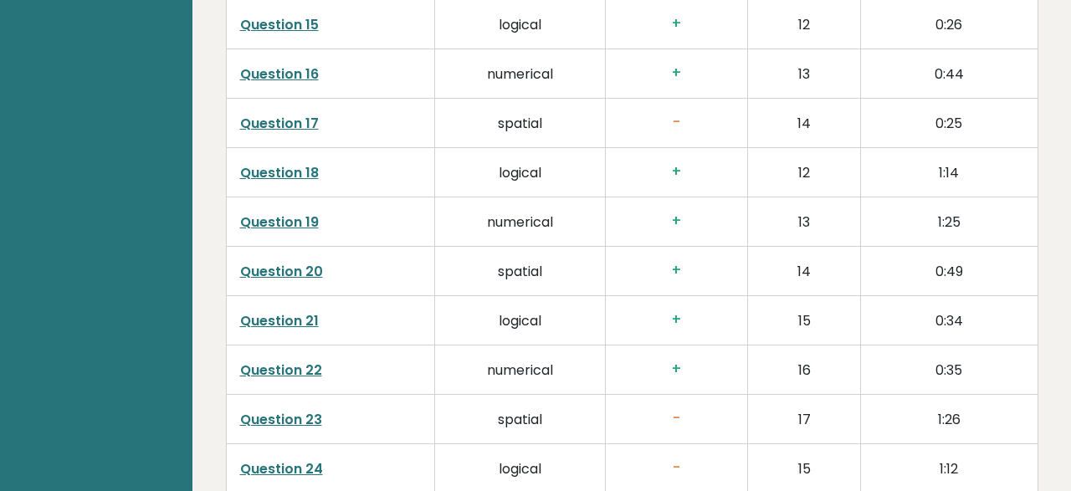
scroll to position [3364, 0]
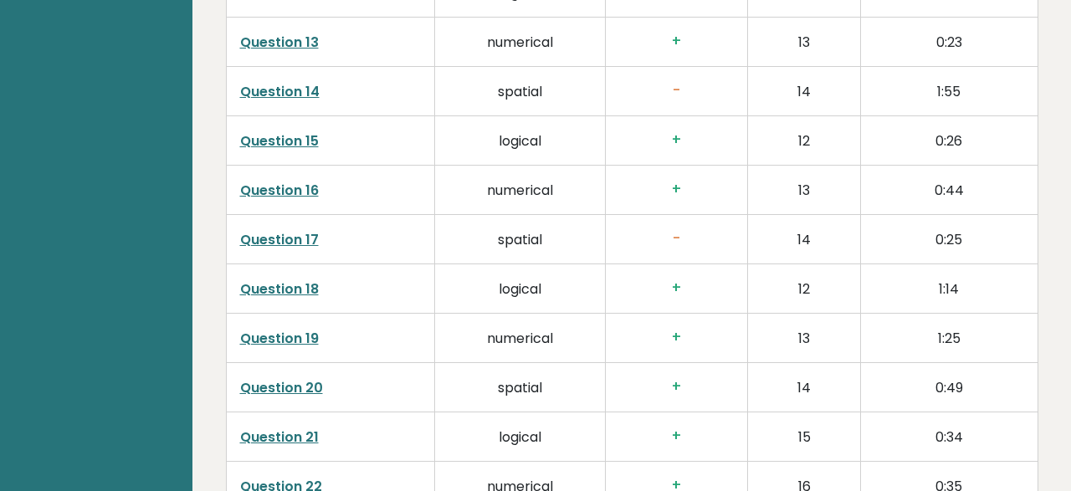
click at [678, 100] on h3 "-" at bounding box center [676, 91] width 115 height 18
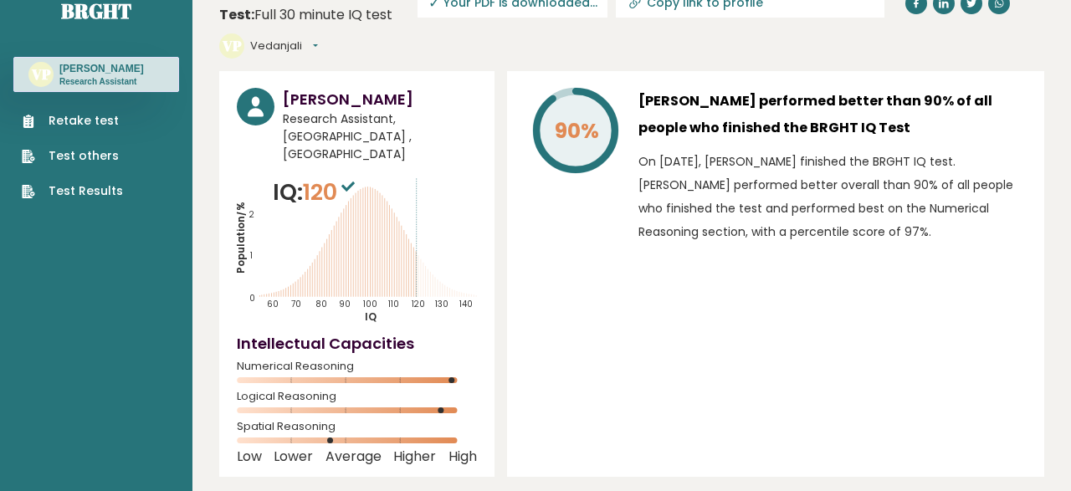
scroll to position [0, 0]
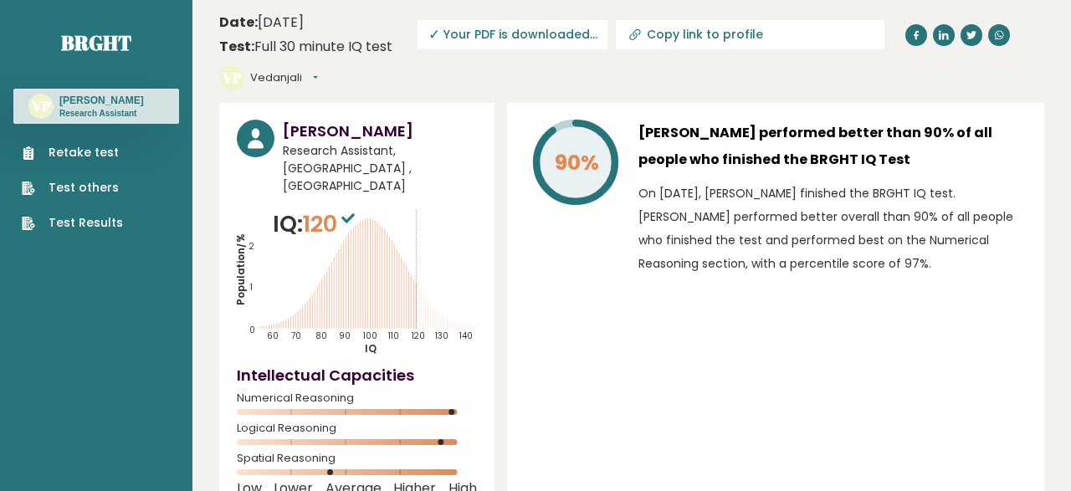
click at [95, 219] on link "Test Results" at bounding box center [72, 223] width 101 height 18
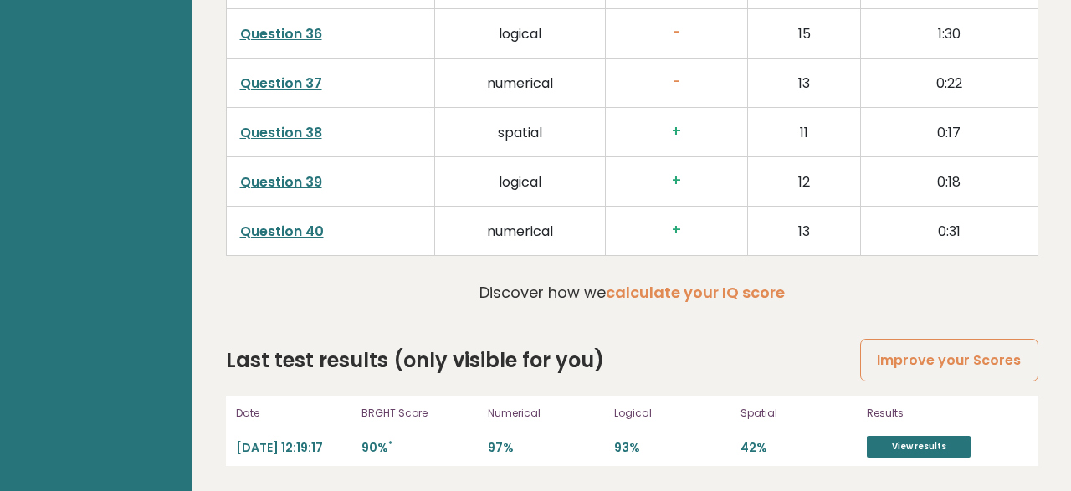
scroll to position [4050, 0]
